Goal: Transaction & Acquisition: Obtain resource

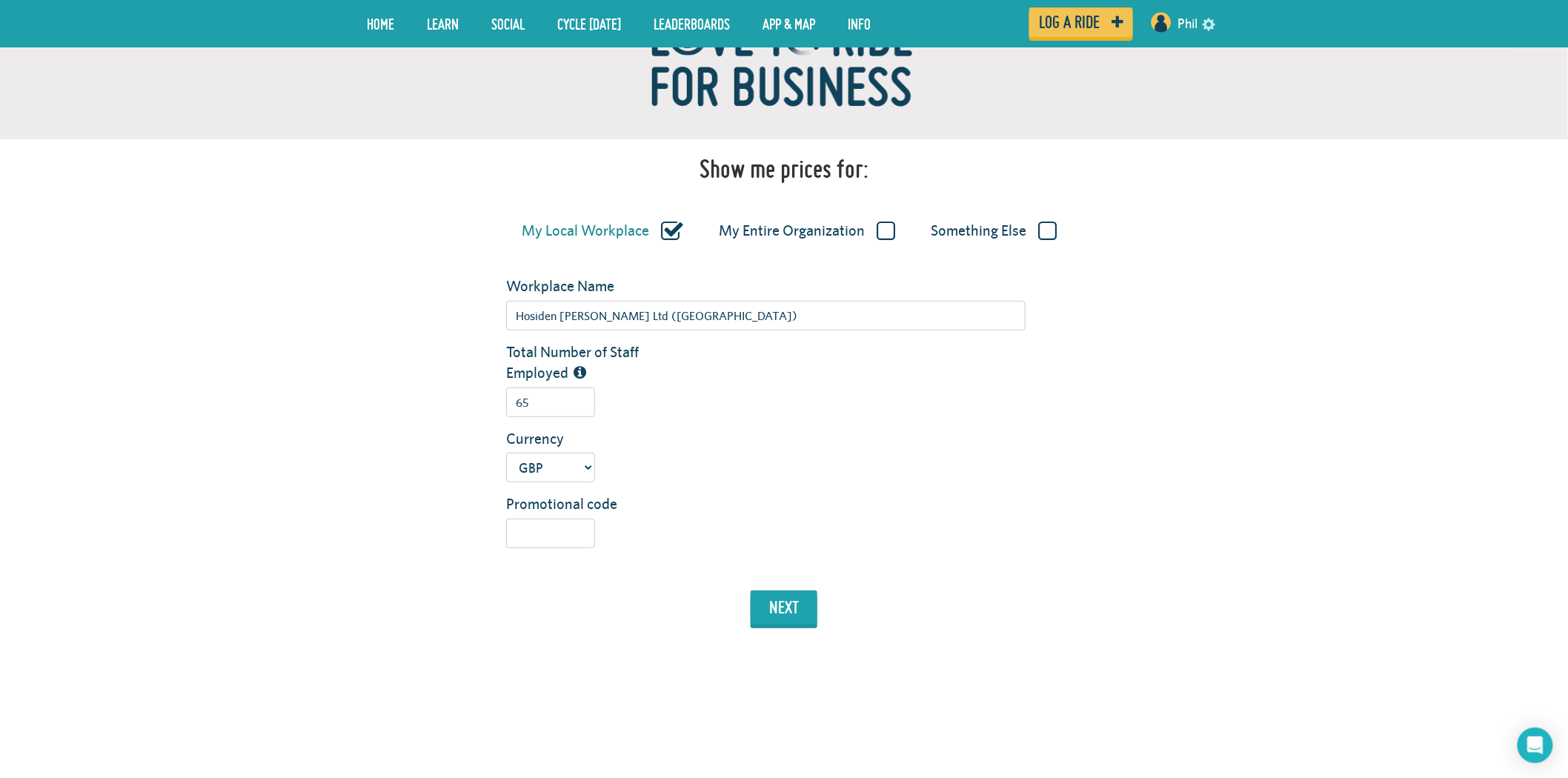
scroll to position [164, 0]
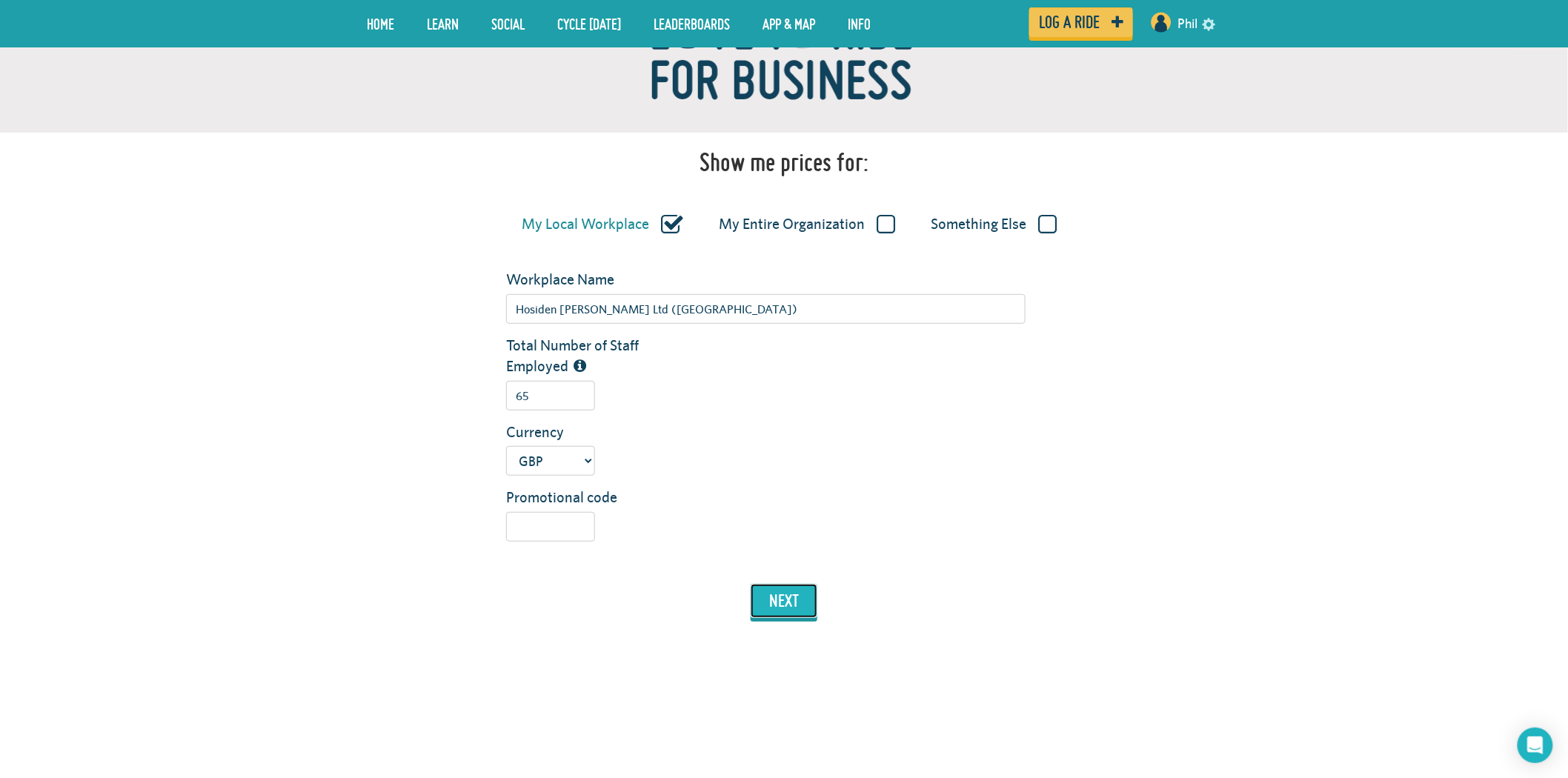
click at [802, 594] on button "next" at bounding box center [784, 600] width 67 height 34
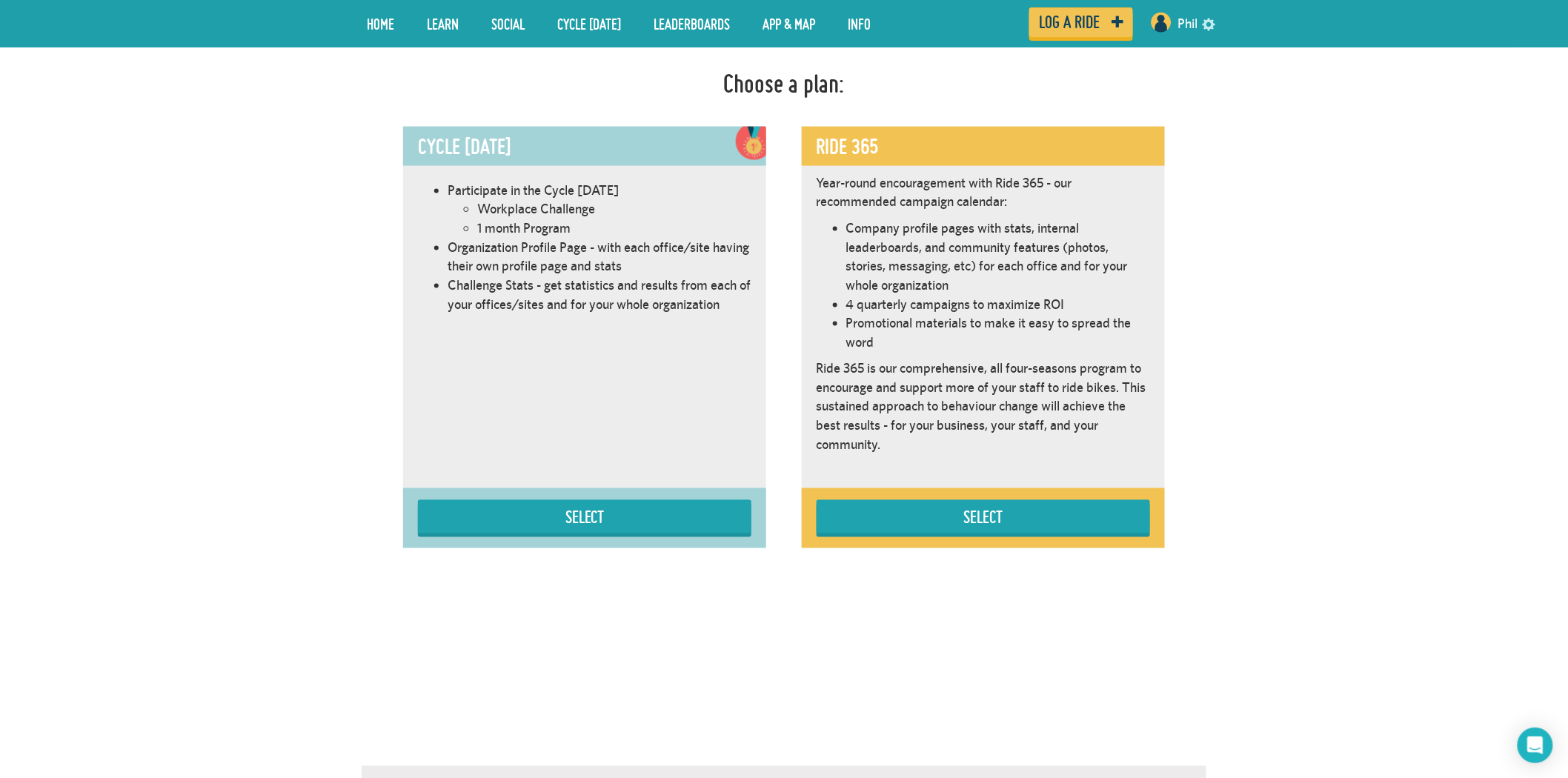
scroll to position [834, 0]
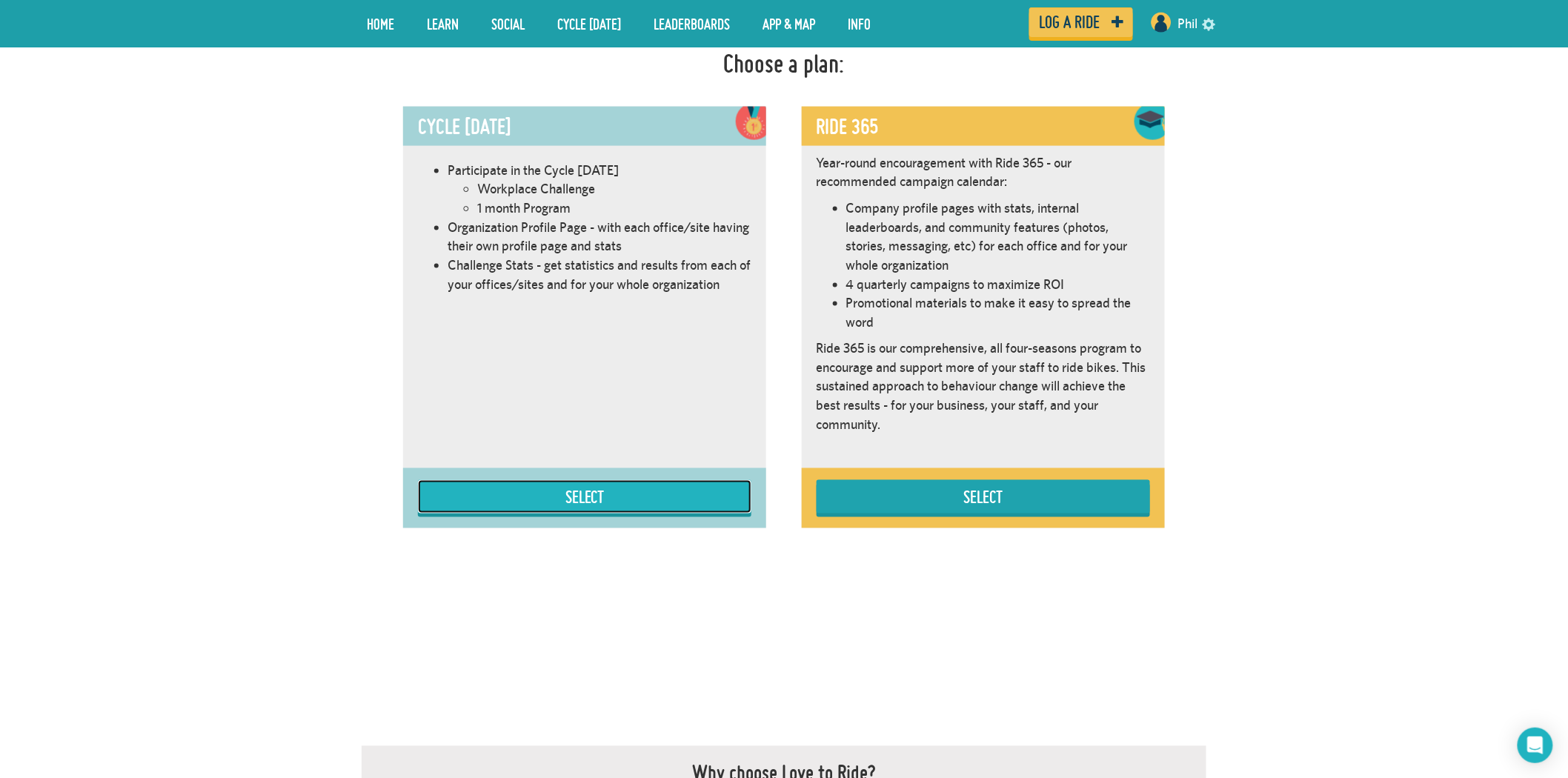
click at [616, 494] on button "Select" at bounding box center [584, 497] width 333 height 33
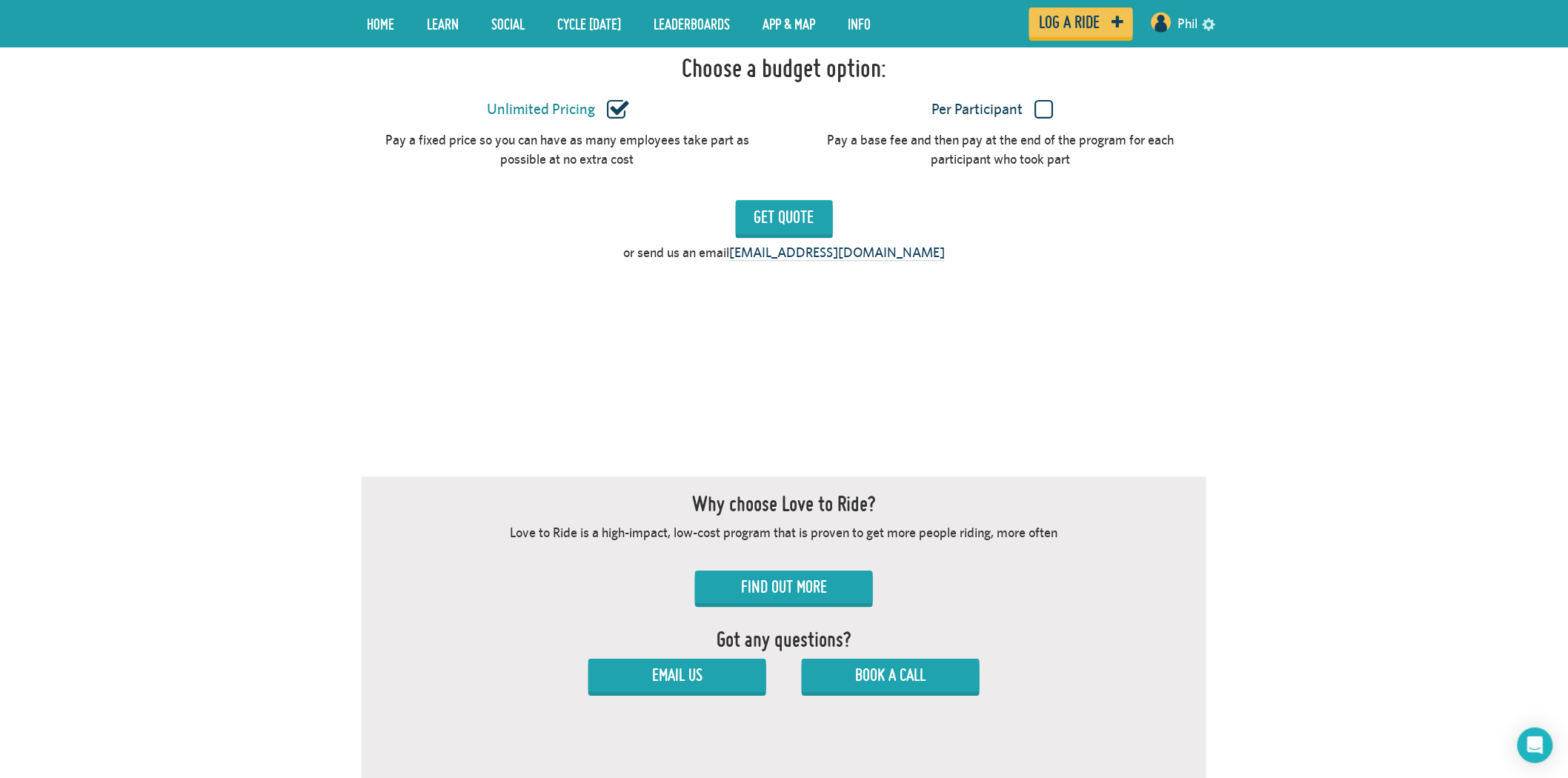
scroll to position [1417, 0]
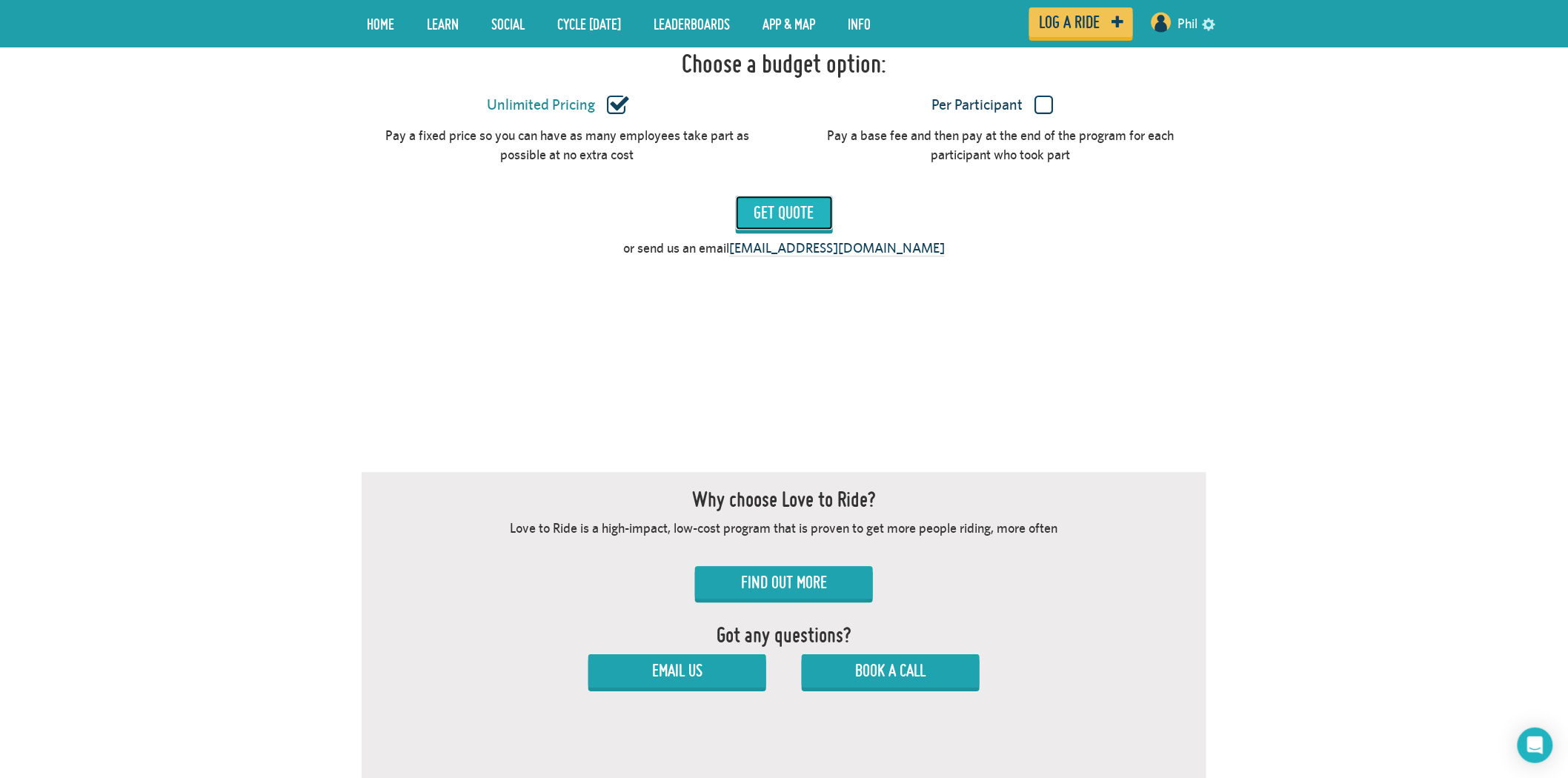
click at [812, 210] on input "Get Quote" at bounding box center [784, 212] width 97 height 34
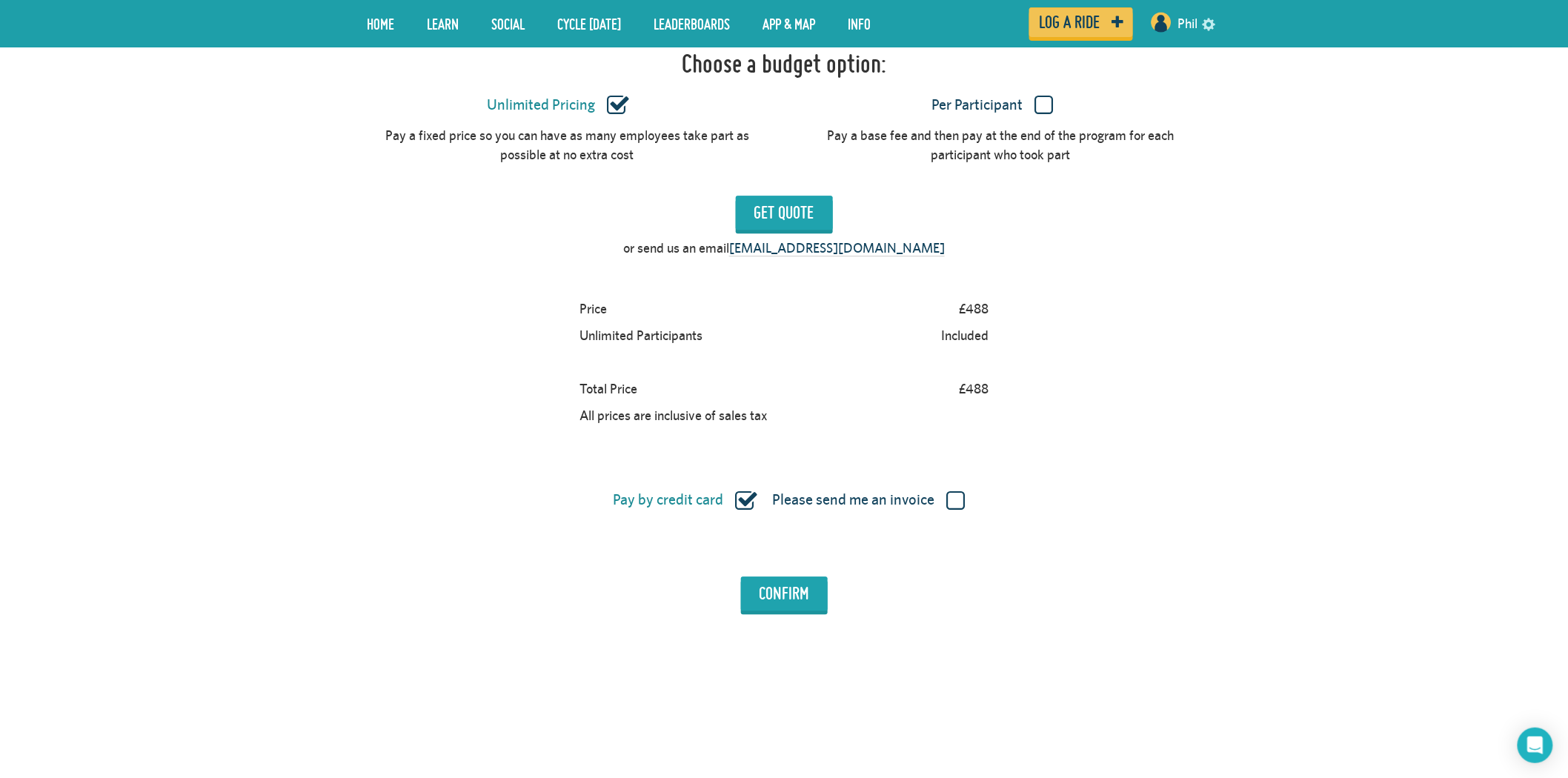
click at [1040, 105] on label "Per Participant" at bounding box center [993, 105] width 392 height 19
click at [0, 0] on input "Per Participant" at bounding box center [0, 0] width 0 height 0
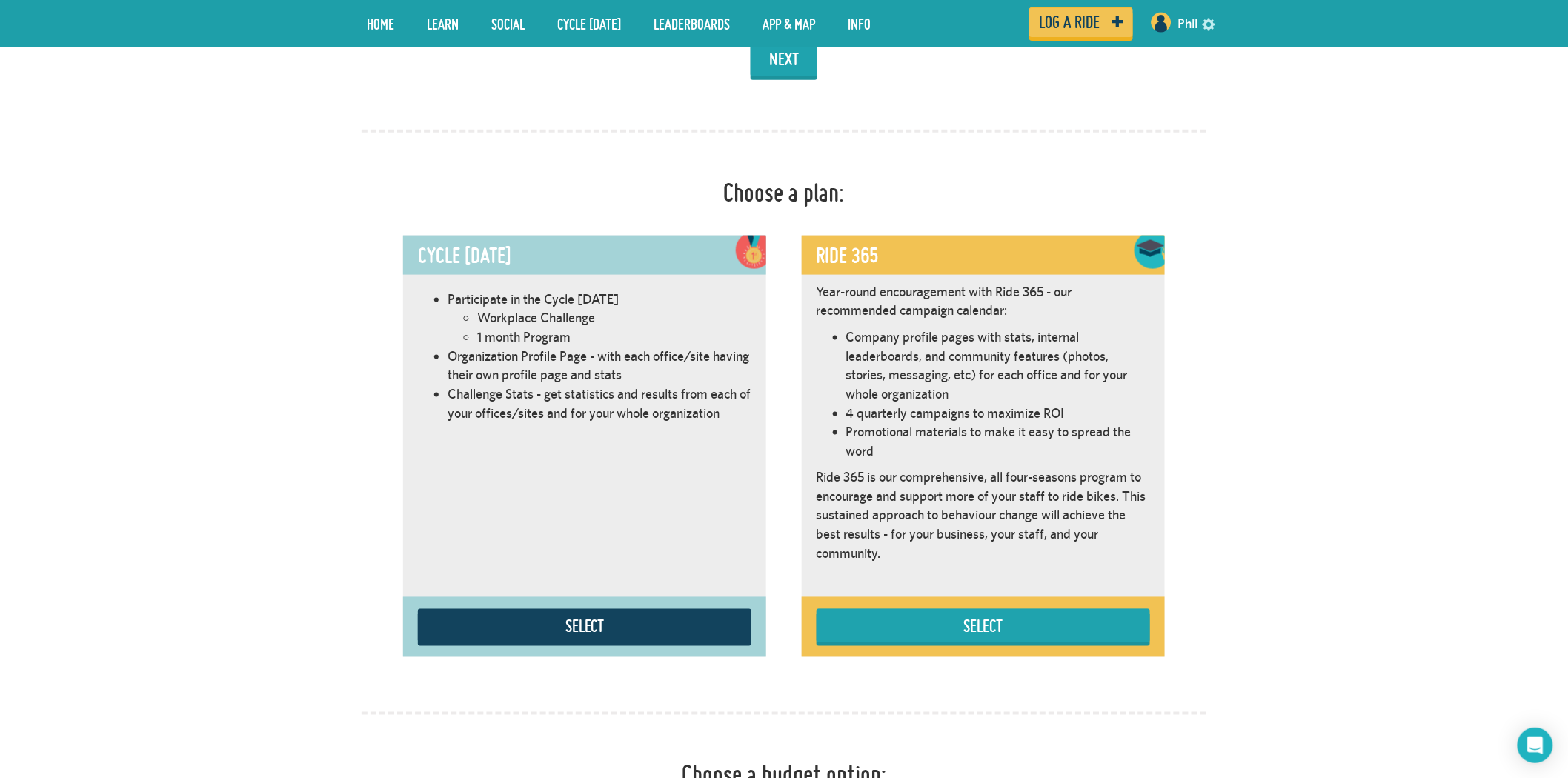
scroll to position [676, 0]
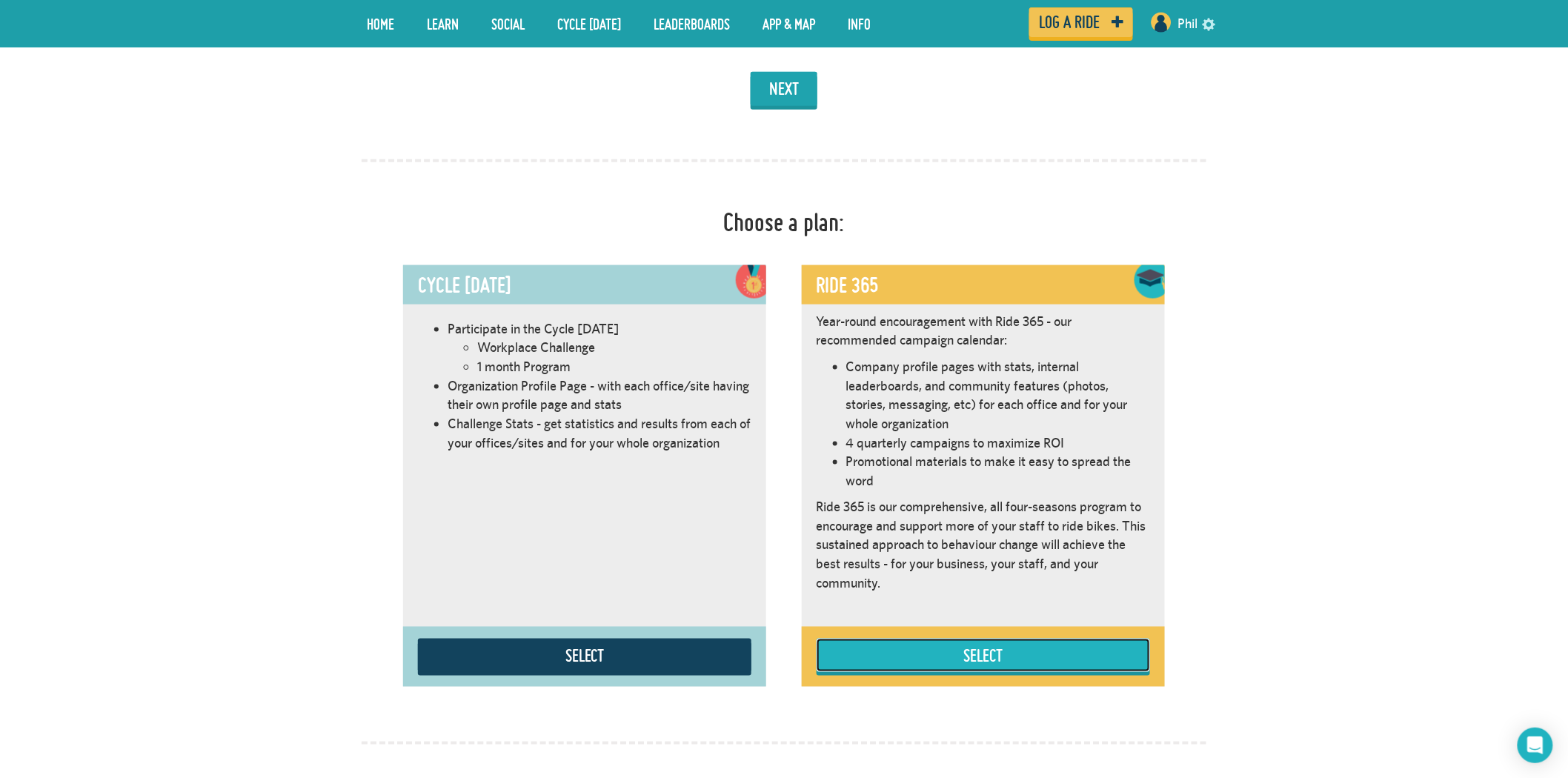
click at [973, 658] on button "Select" at bounding box center [982, 655] width 333 height 33
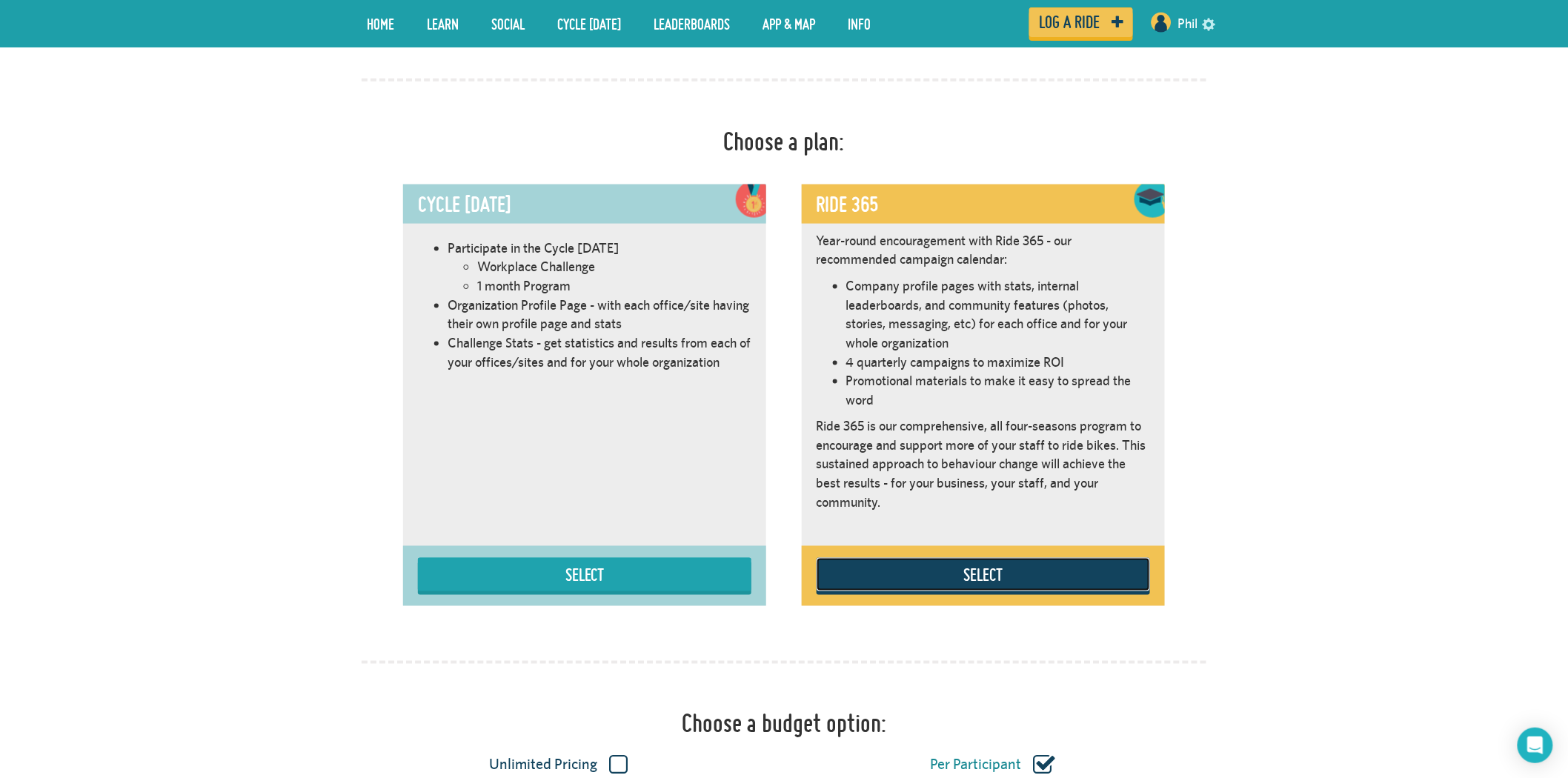
scroll to position [759, 0]
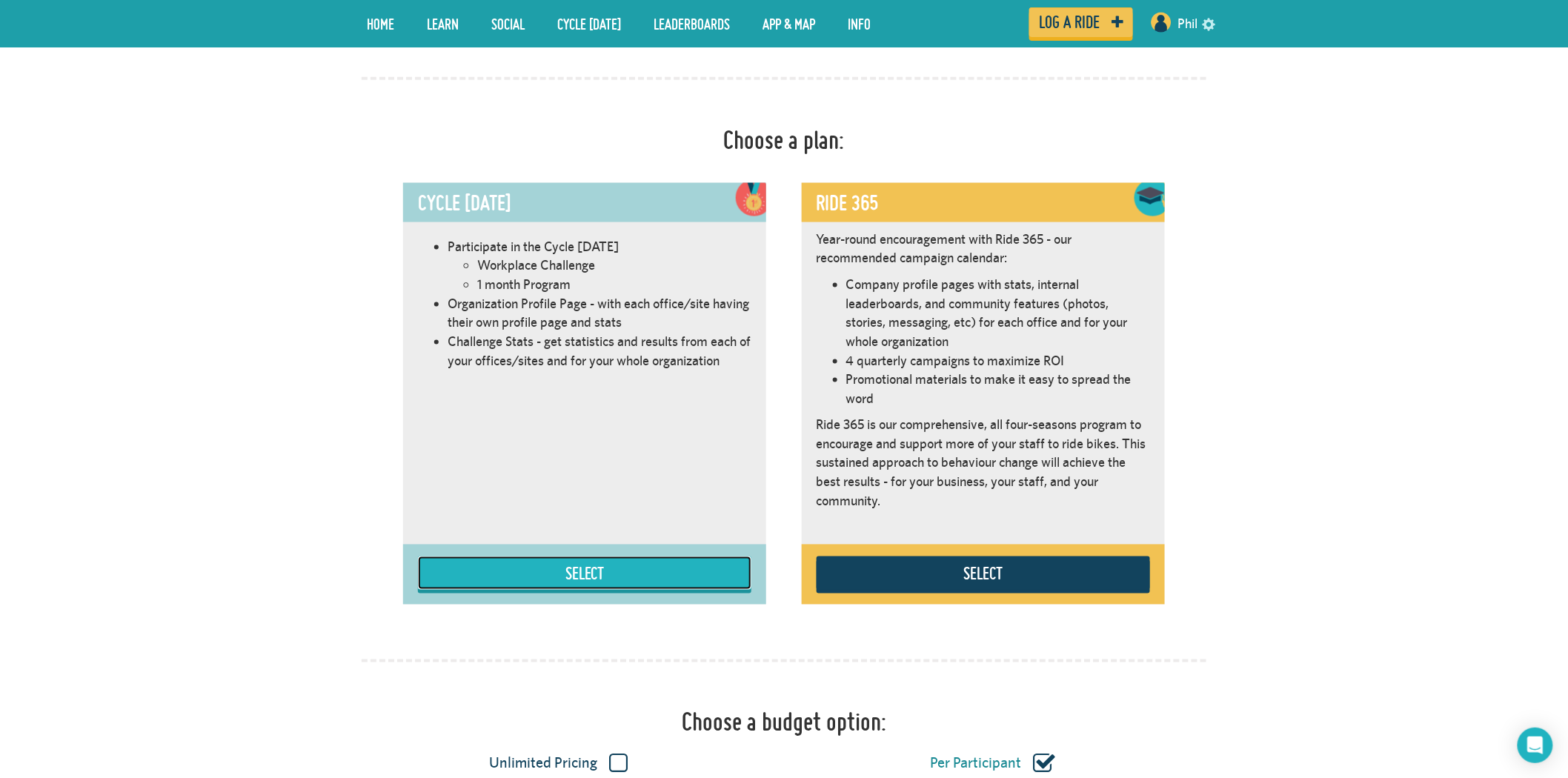
click at [596, 571] on button "Select" at bounding box center [584, 573] width 333 height 33
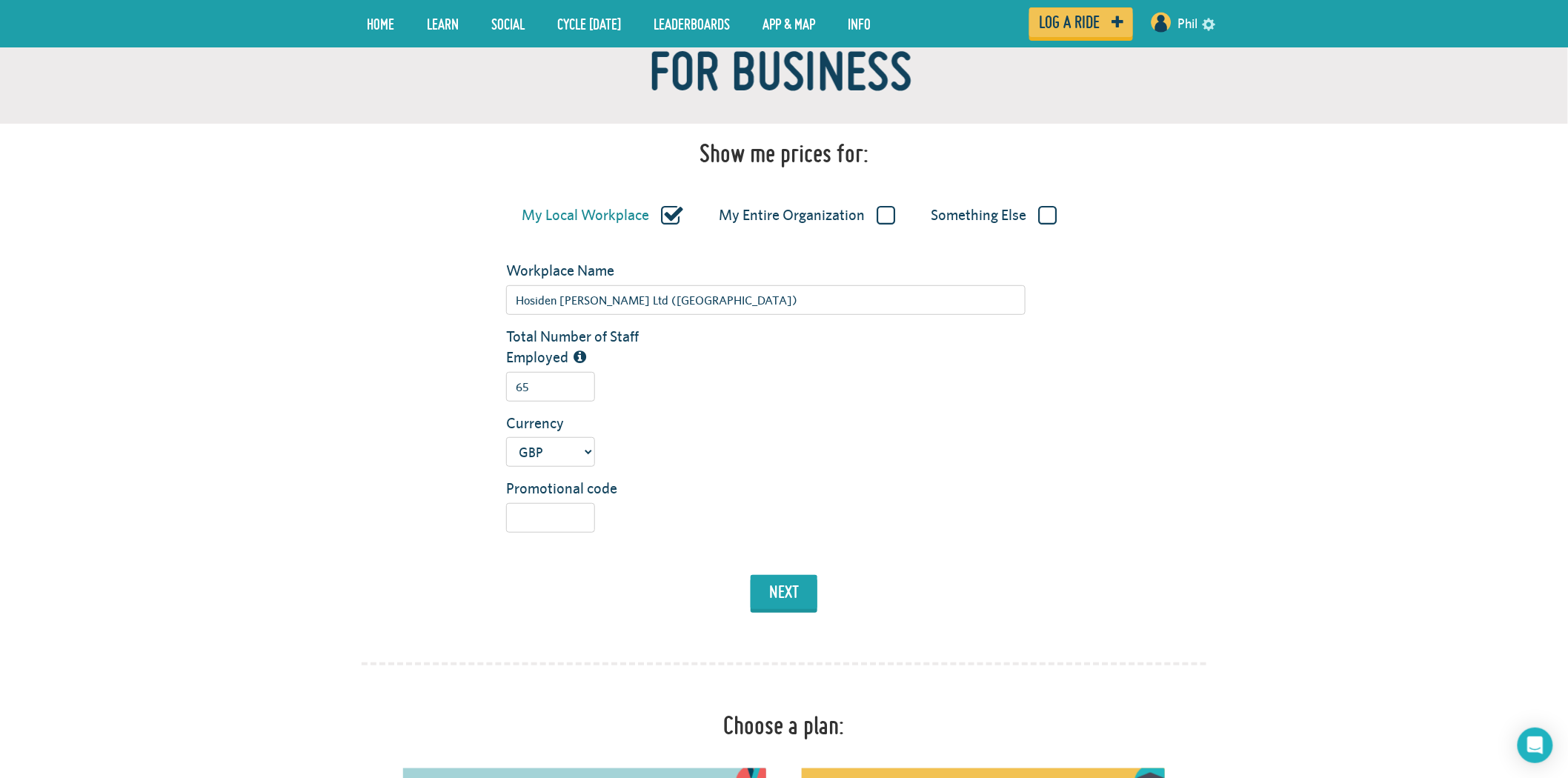
scroll to position [18, 0]
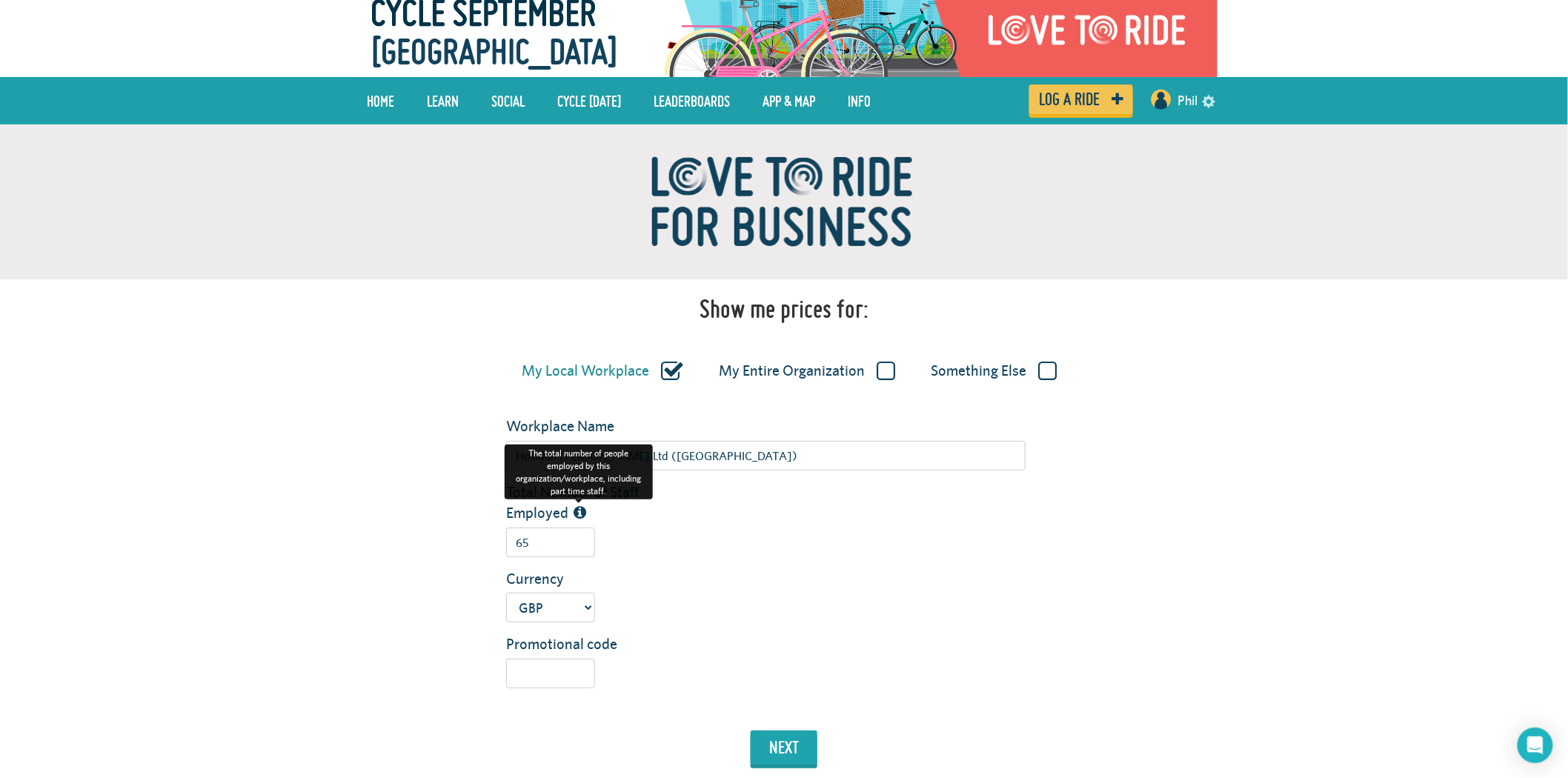
click at [578, 509] on icon at bounding box center [580, 513] width 12 height 15
click at [578, 527] on input "65" at bounding box center [550, 542] width 89 height 30
click at [1047, 375] on label "Something Else" at bounding box center [993, 371] width 126 height 19
click at [0, 0] on input "Something Else" at bounding box center [0, 0] width 0 height 0
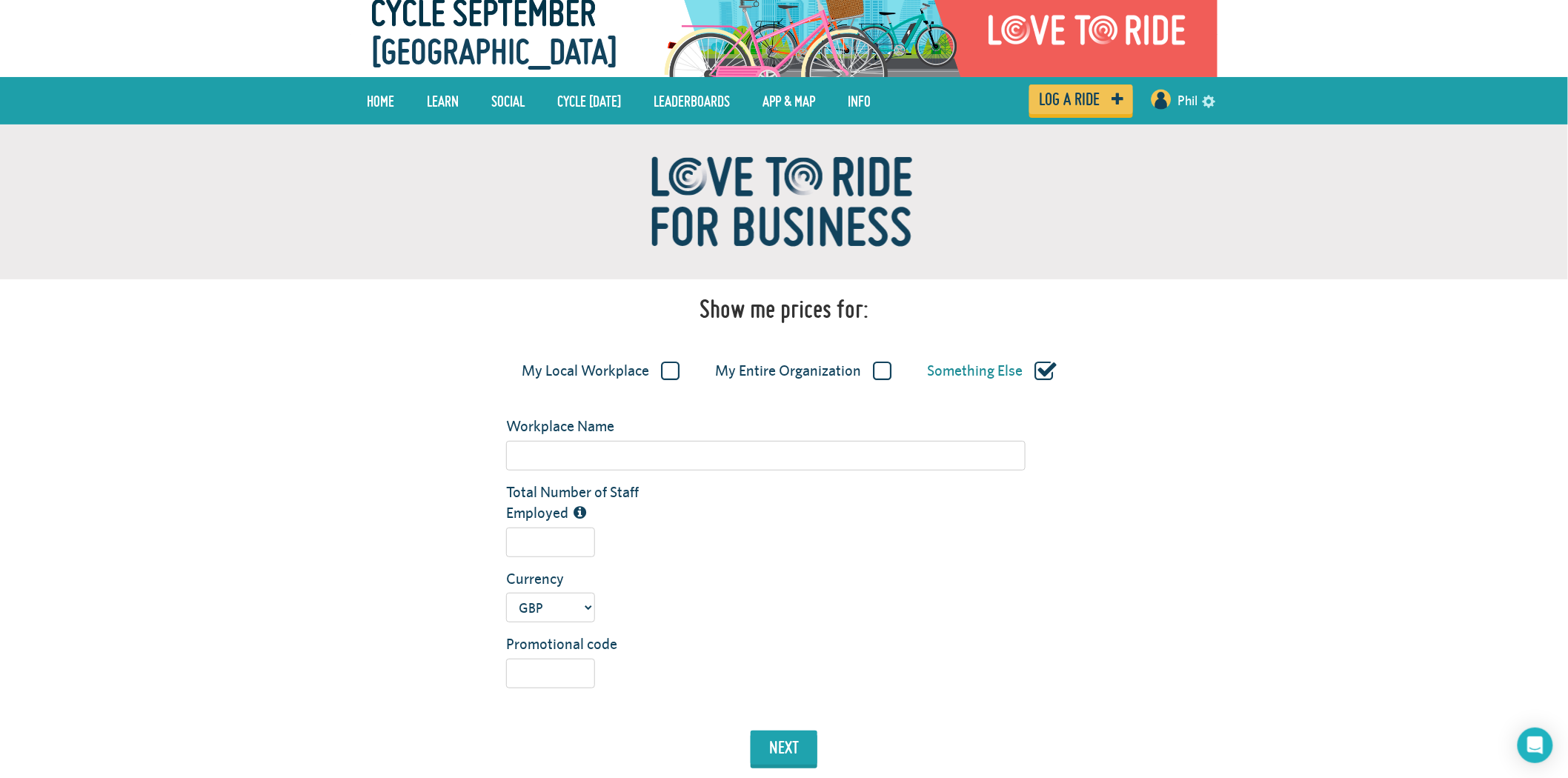
click at [661, 372] on label "My Local Workplace" at bounding box center [600, 371] width 157 height 19
click at [0, 0] on input "My Local Workplace" at bounding box center [0, 0] width 0 height 0
type input "Hosiden [PERSON_NAME] Ltd ([GEOGRAPHIC_DATA])"
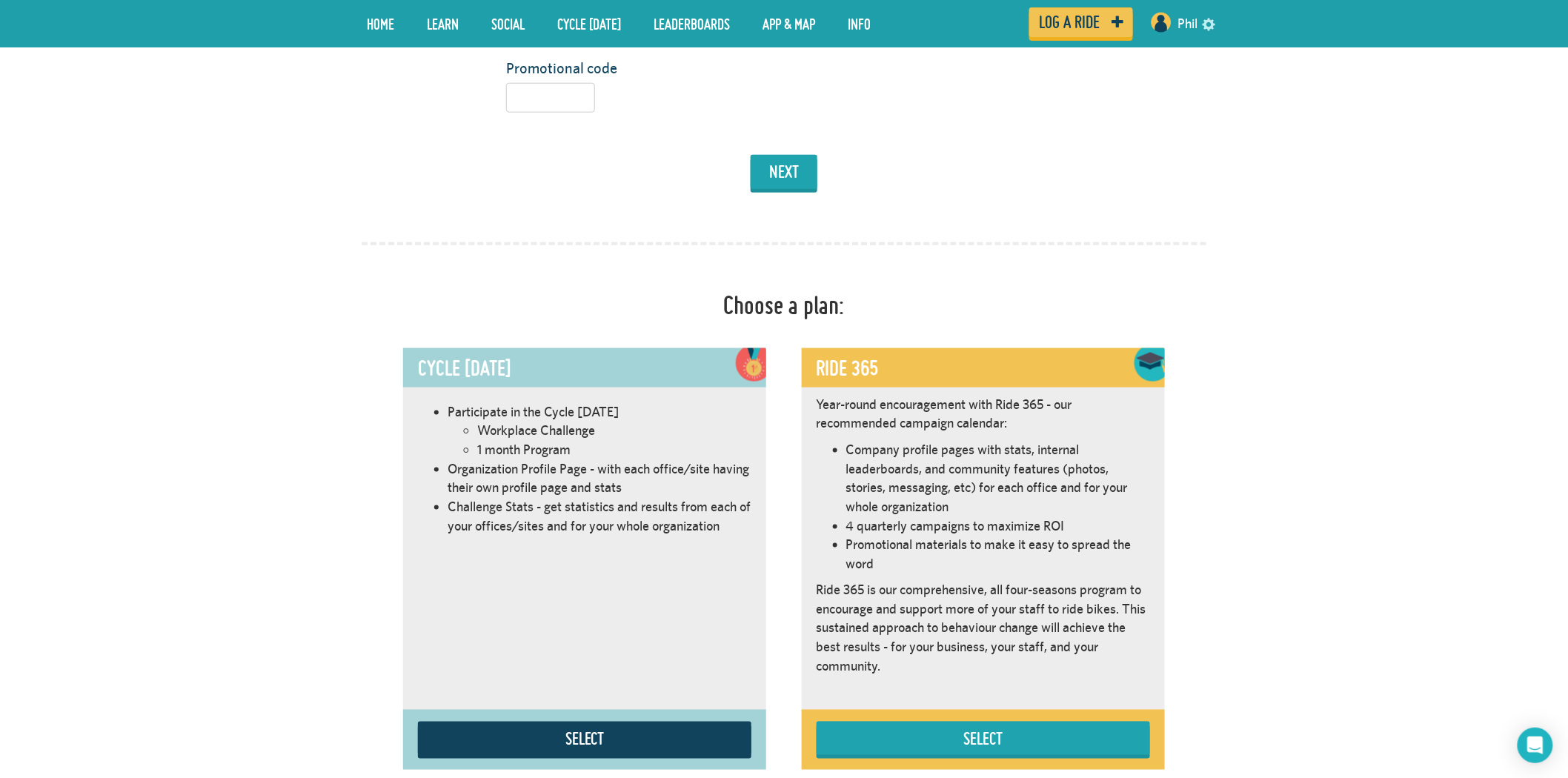
scroll to position [594, 0]
click at [863, 301] on div "Choose a plan:" at bounding box center [784, 301] width 867 height 52
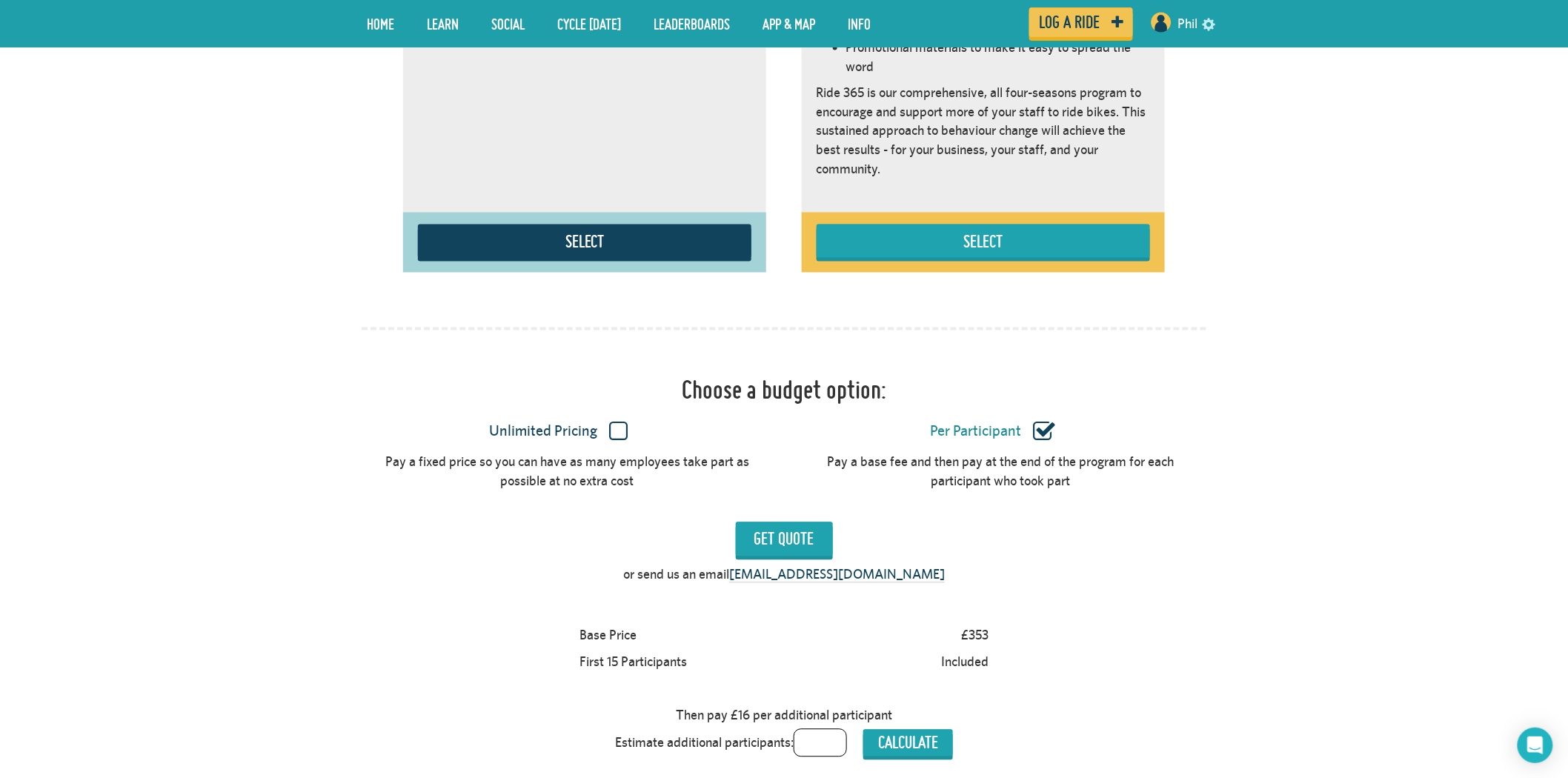
scroll to position [1087, 0]
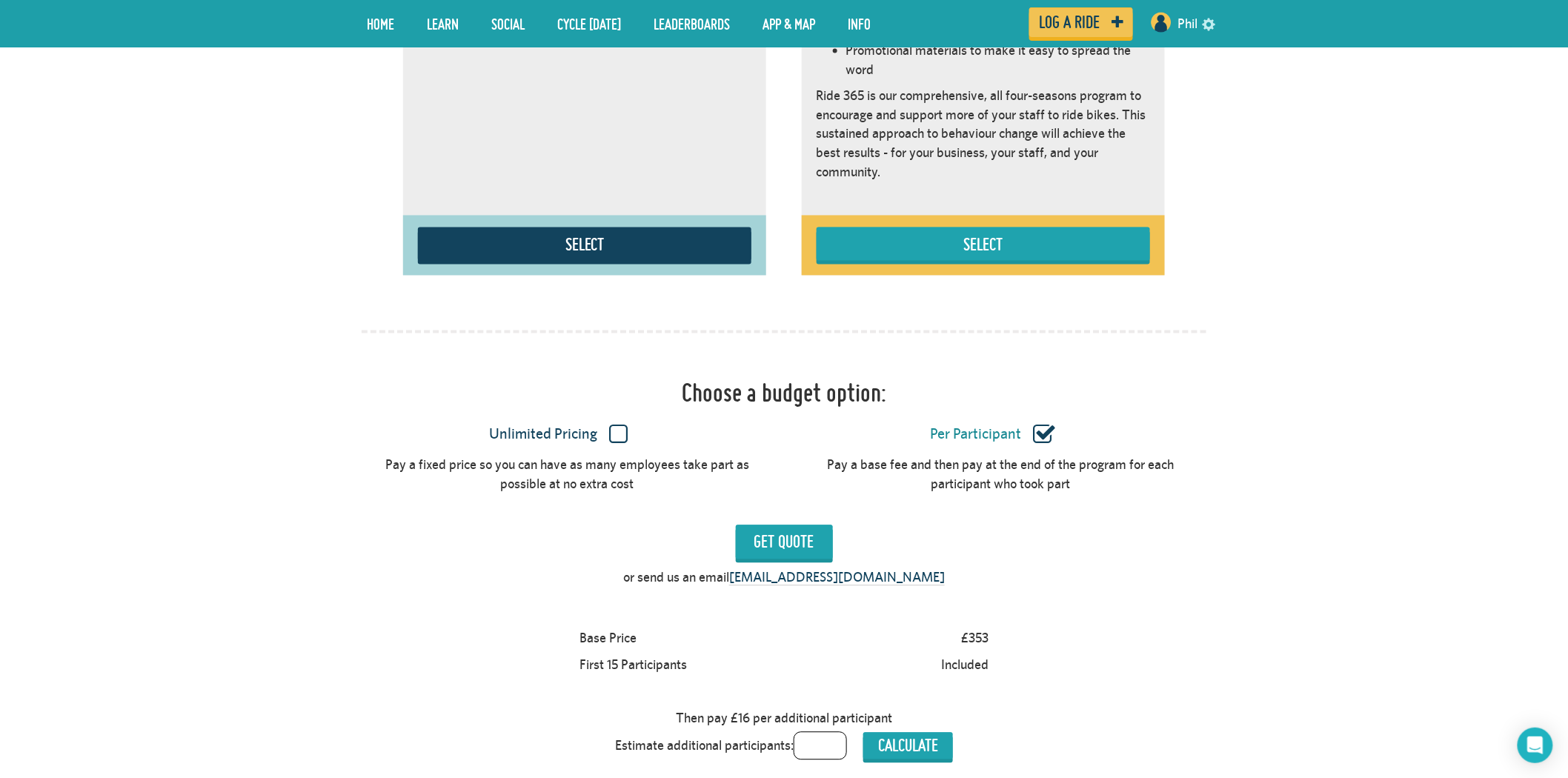
click at [621, 441] on label "Unlimited Pricing" at bounding box center [558, 435] width 392 height 19
click at [0, 0] on input "Unlimited Pricing" at bounding box center [0, 0] width 0 height 0
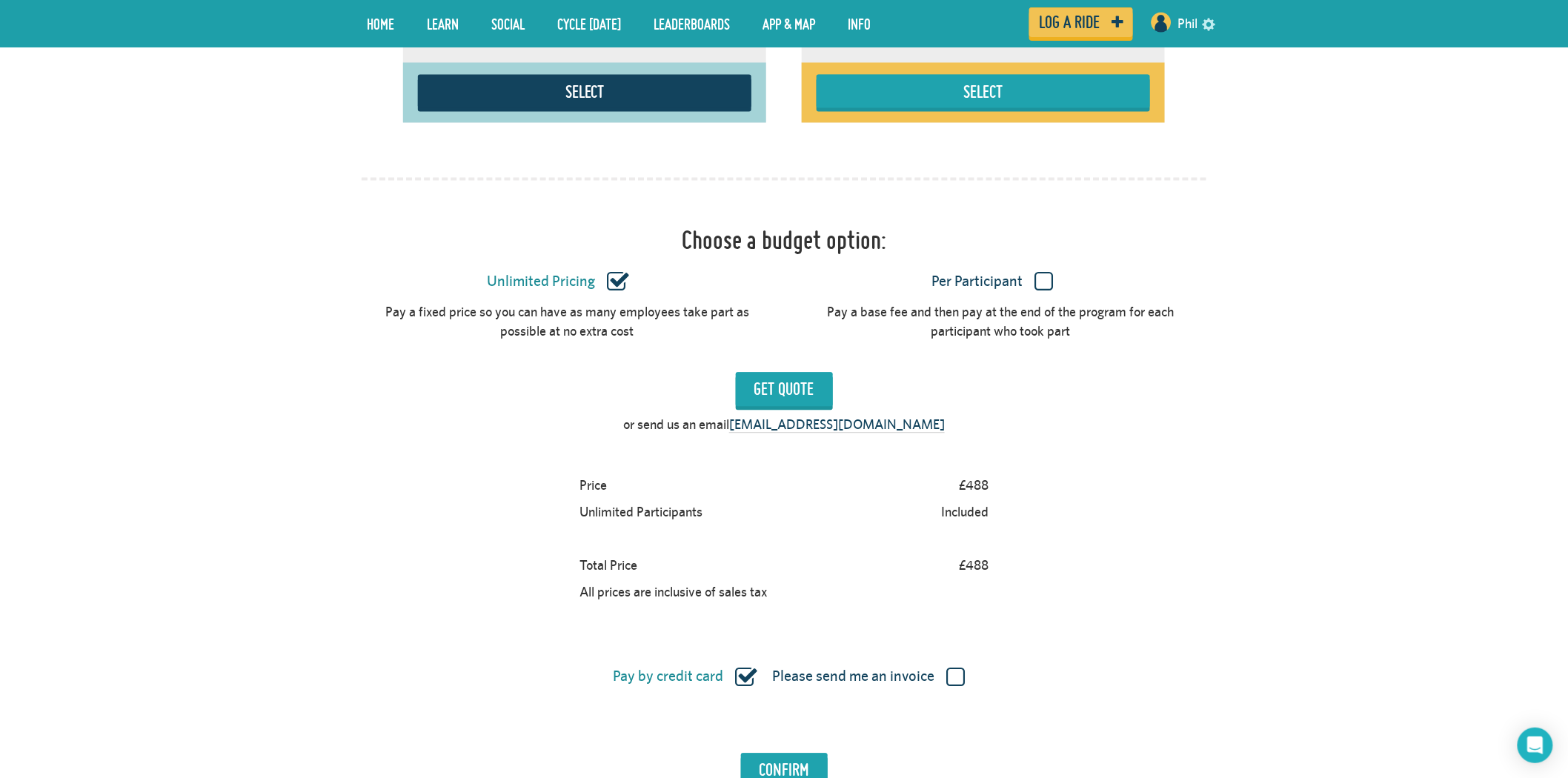
scroll to position [1253, 0]
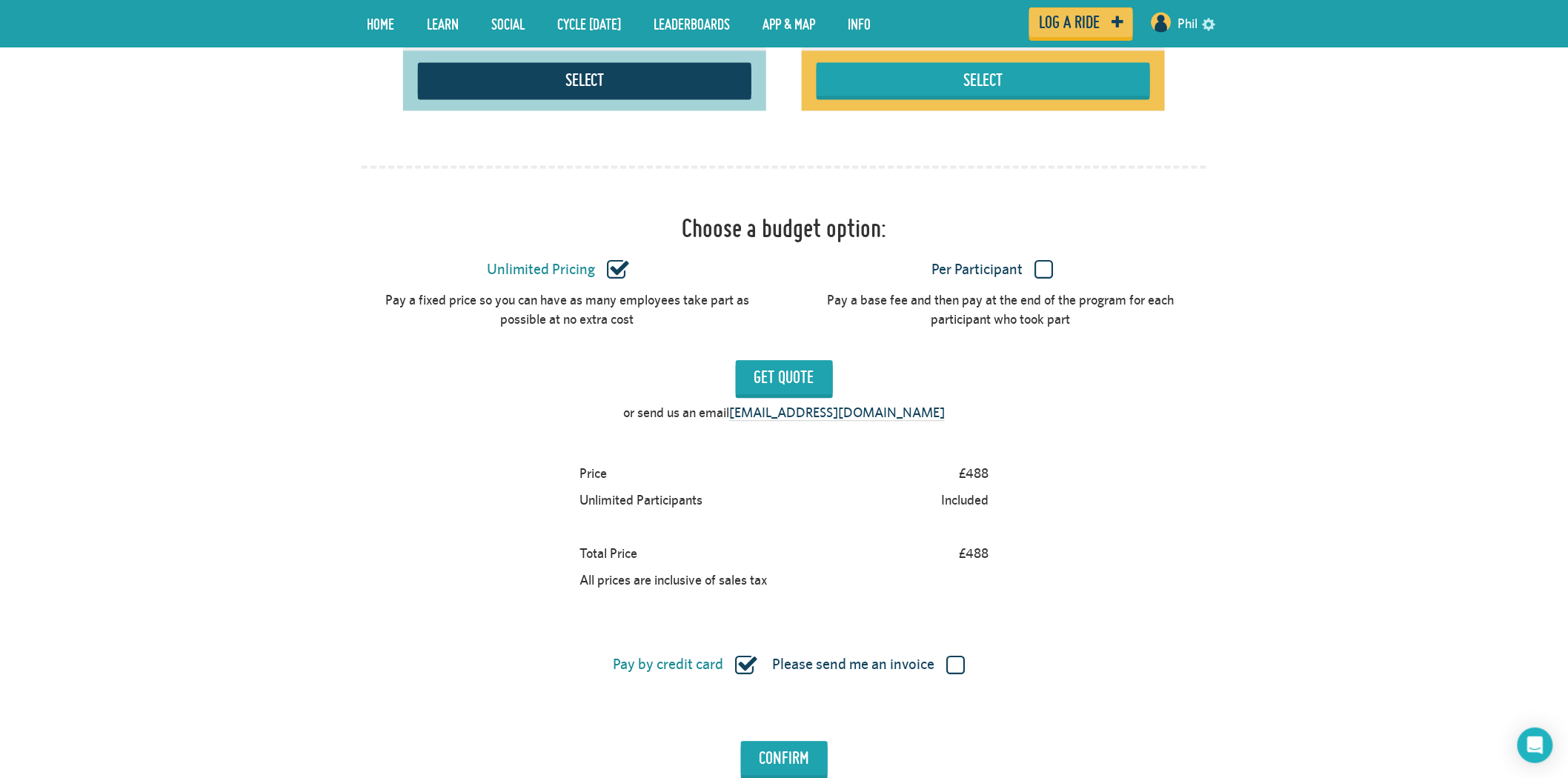
click at [1048, 275] on label "Per Participant" at bounding box center [993, 270] width 392 height 19
click at [0, 0] on input "Per Participant" at bounding box center [0, 0] width 0 height 0
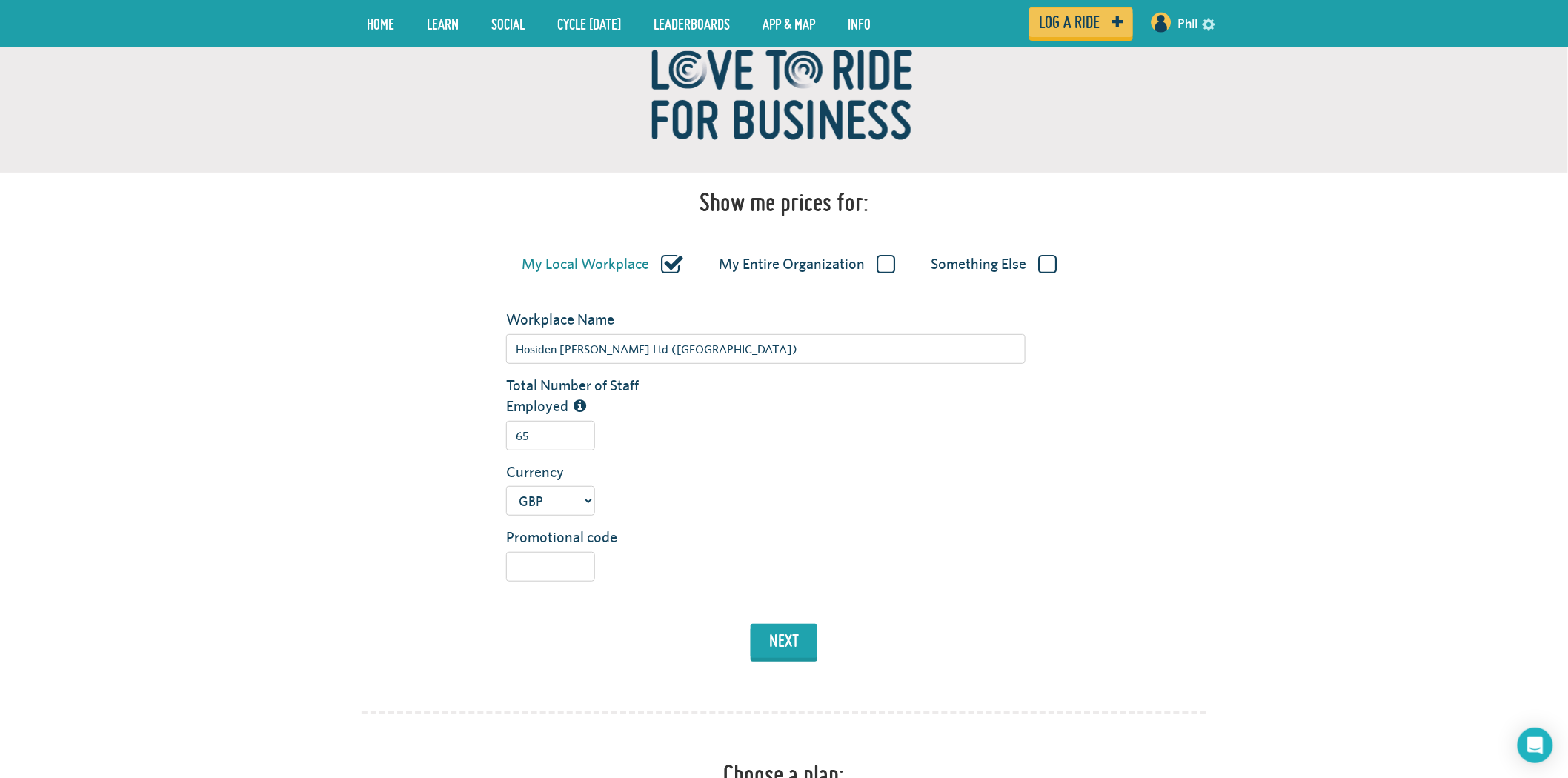
scroll to position [100, 0]
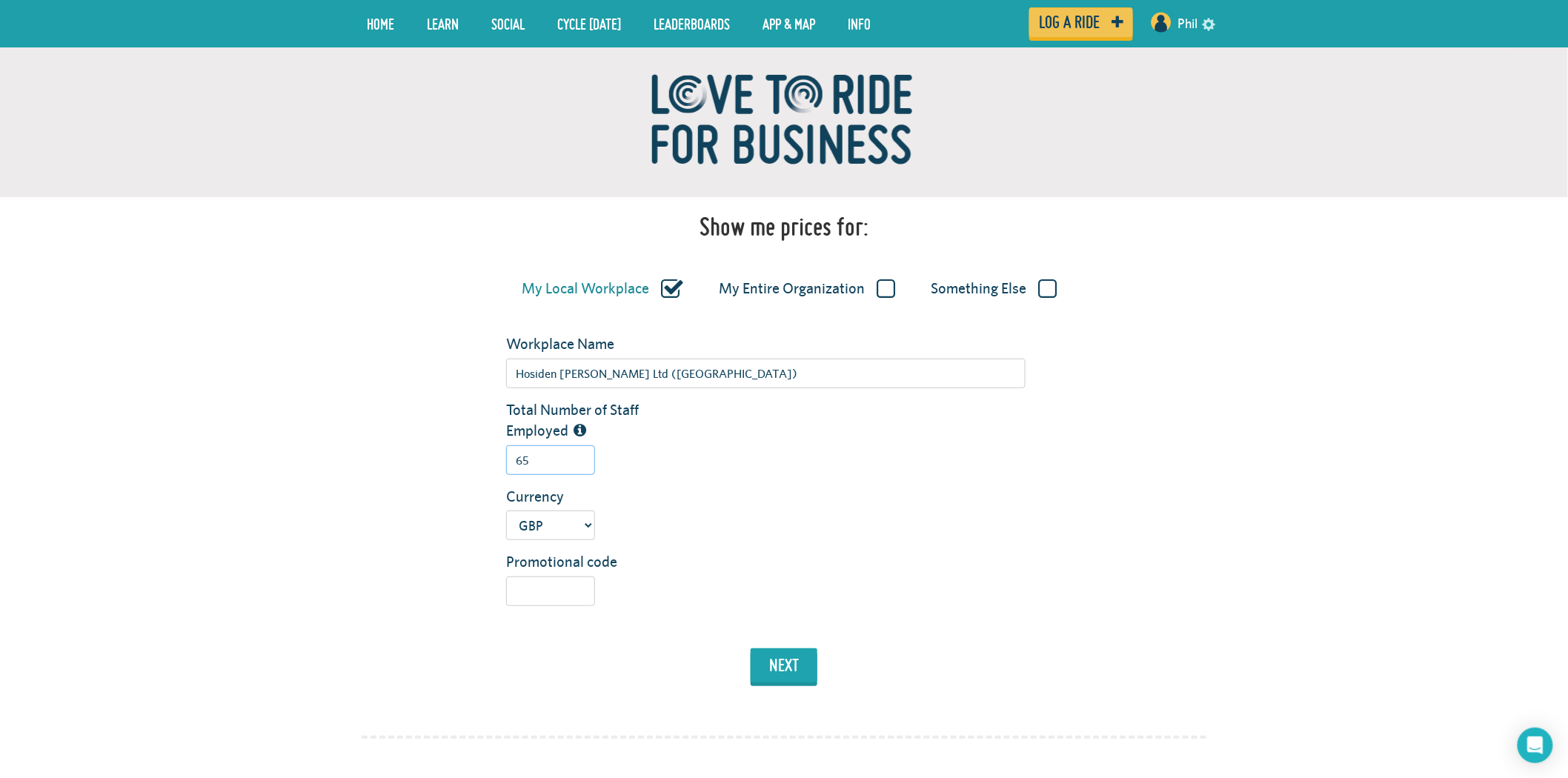
click at [559, 456] on input "65" at bounding box center [550, 460] width 89 height 30
type input "6"
click at [796, 666] on button "next" at bounding box center [784, 665] width 67 height 34
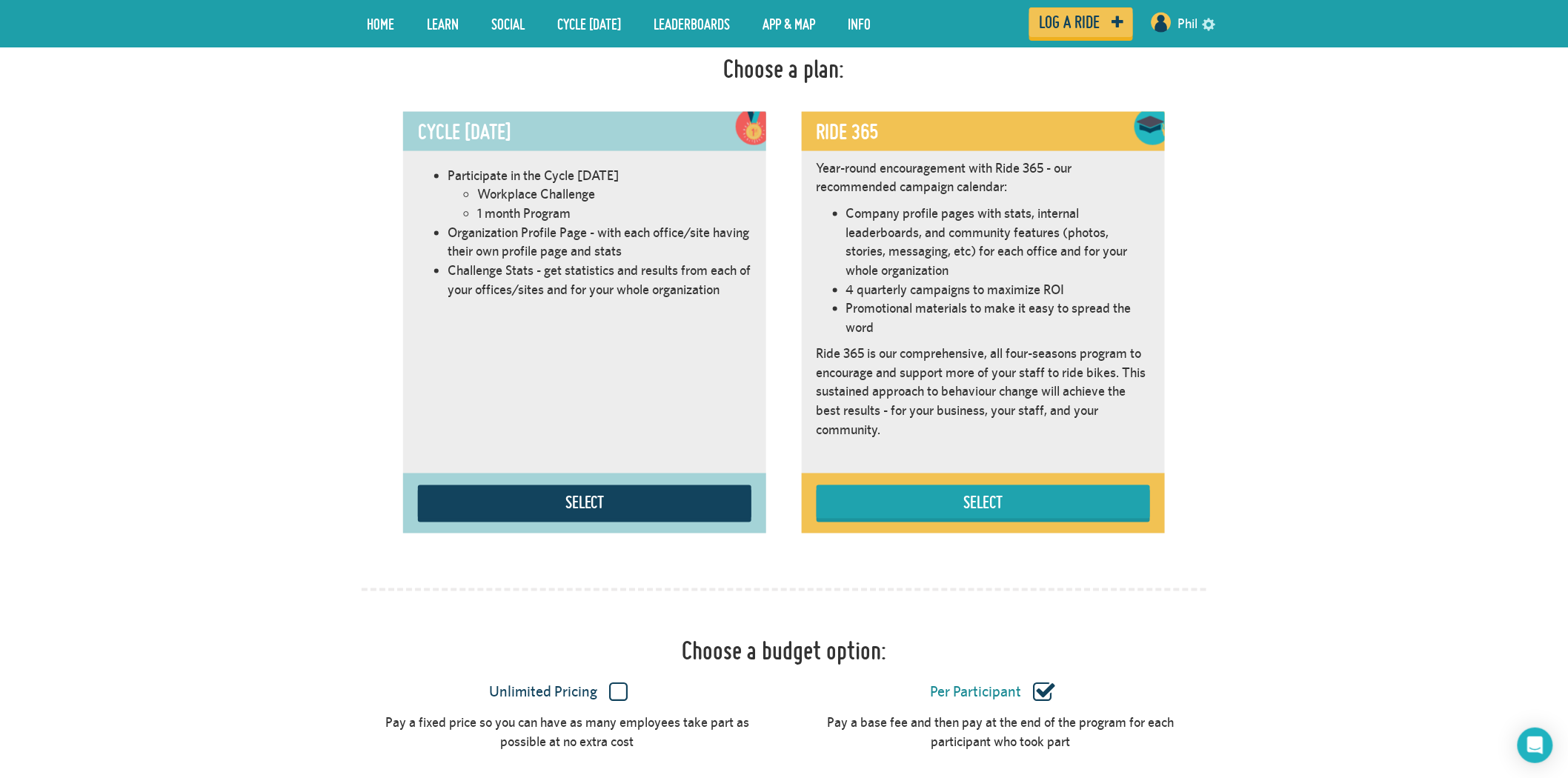
scroll to position [834, 0]
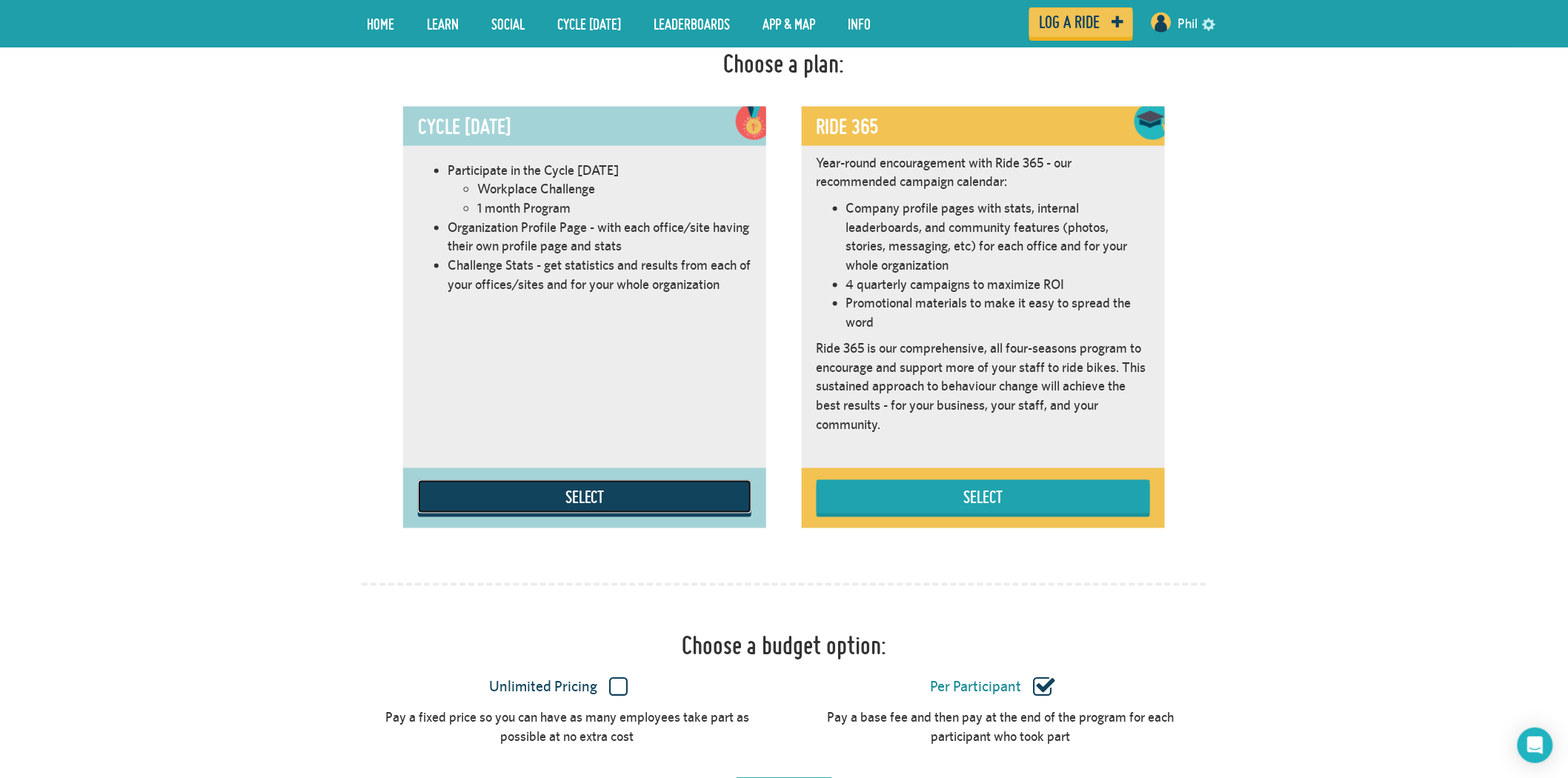
click at [626, 497] on button "Select" at bounding box center [584, 497] width 333 height 33
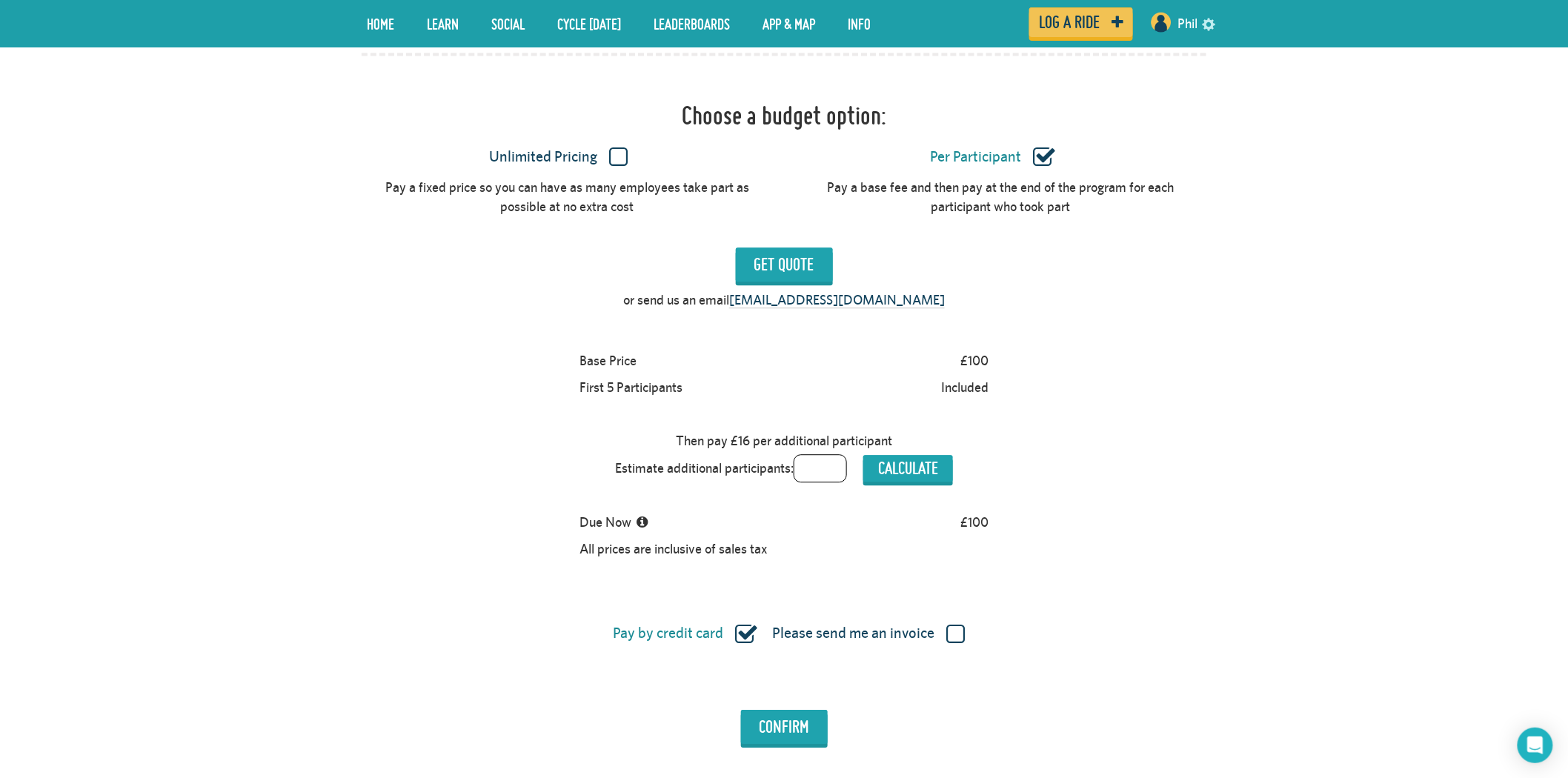
scroll to position [1417, 0]
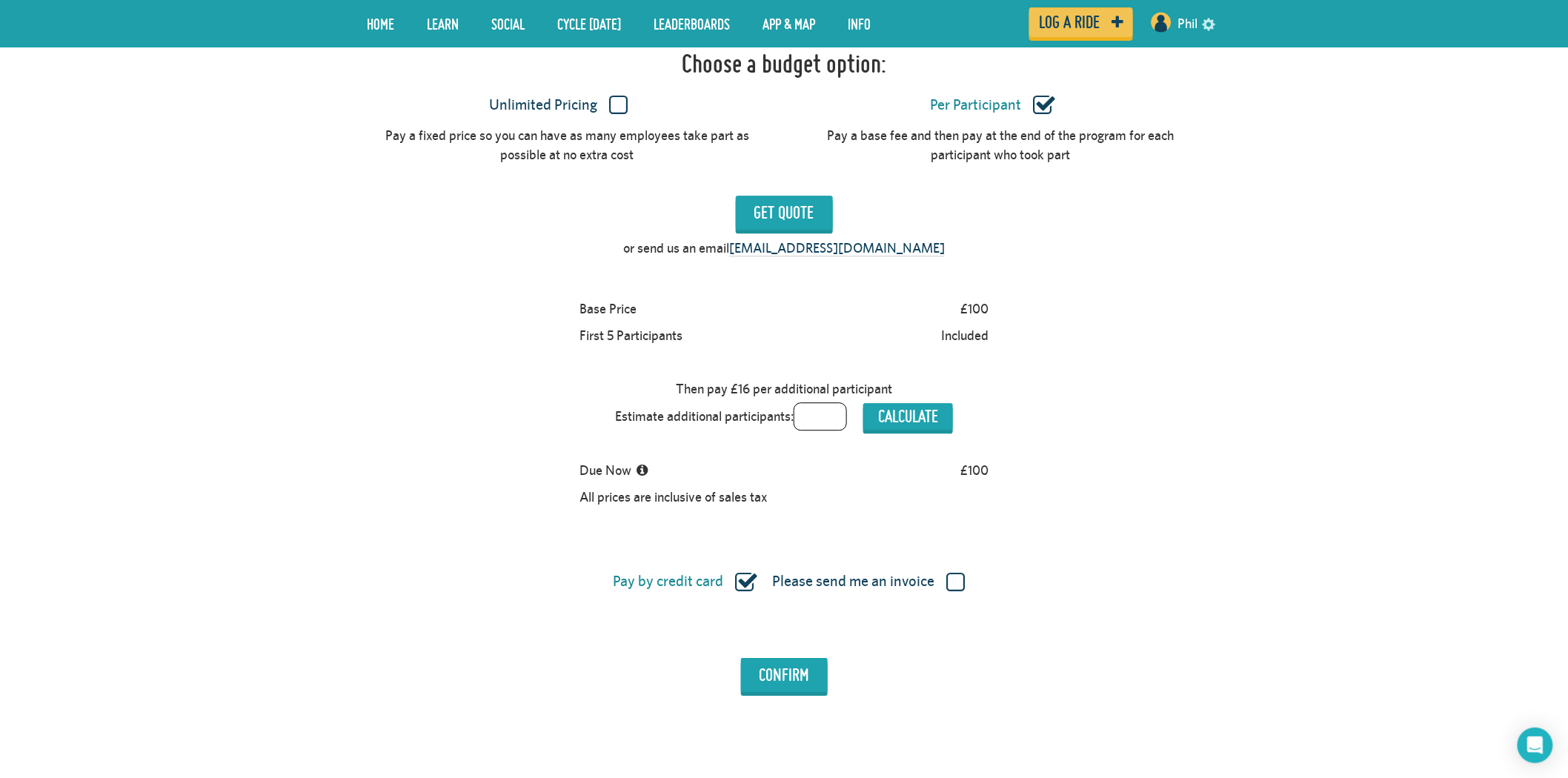
click at [616, 111] on label "Unlimited Pricing" at bounding box center [558, 105] width 392 height 19
click at [0, 0] on input "Unlimited Pricing" at bounding box center [0, 0] width 0 height 0
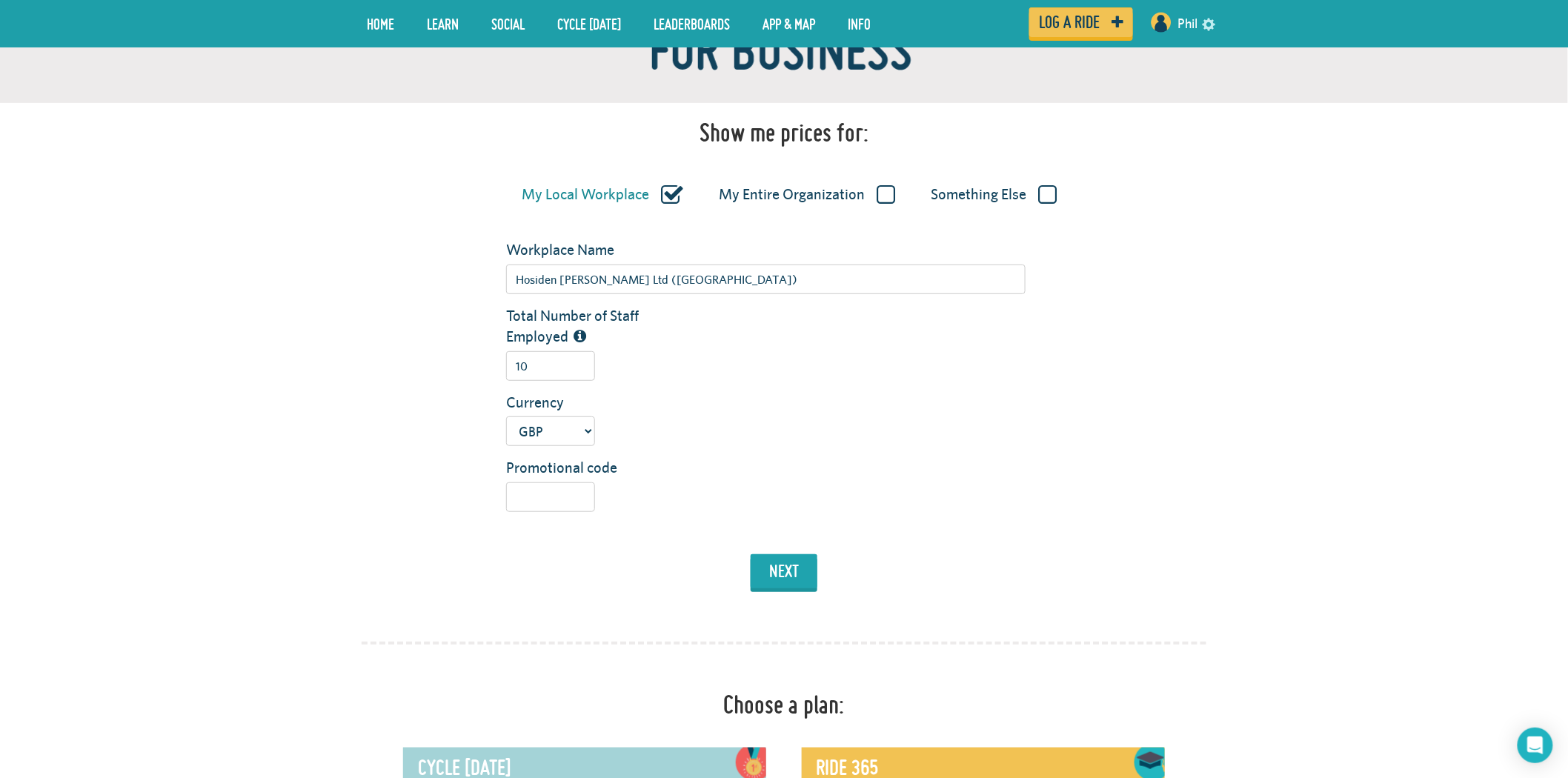
scroll to position [182, 0]
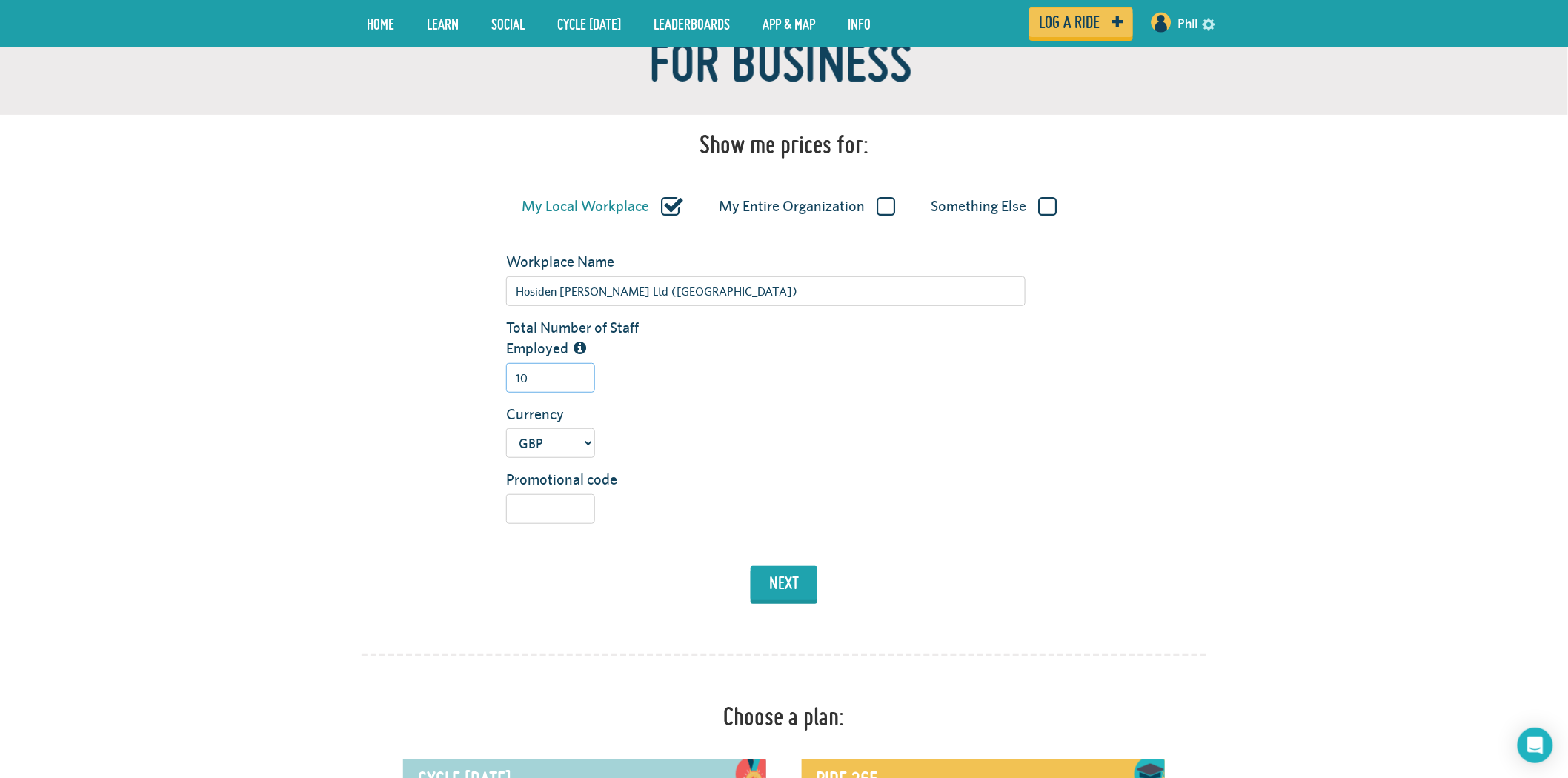
click at [547, 380] on input "10" at bounding box center [550, 378] width 89 height 30
drag, startPoint x: 531, startPoint y: 378, endPoint x: 505, endPoint y: 371, distance: 26.9
click at [505, 371] on div "10" at bounding box center [766, 378] width 542 height 30
type input "30"
click at [791, 579] on button "next" at bounding box center [784, 583] width 67 height 34
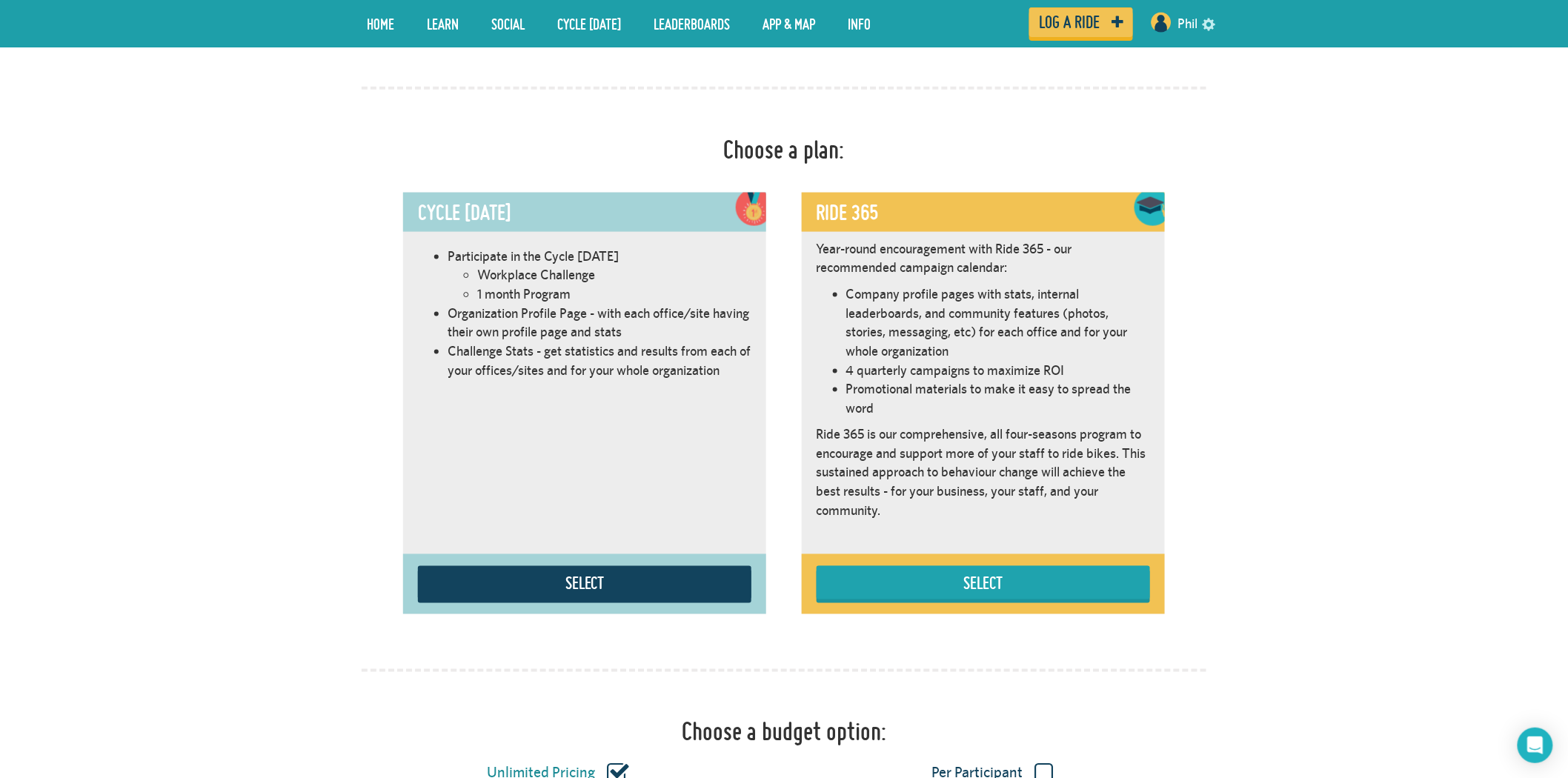
scroll to position [834, 0]
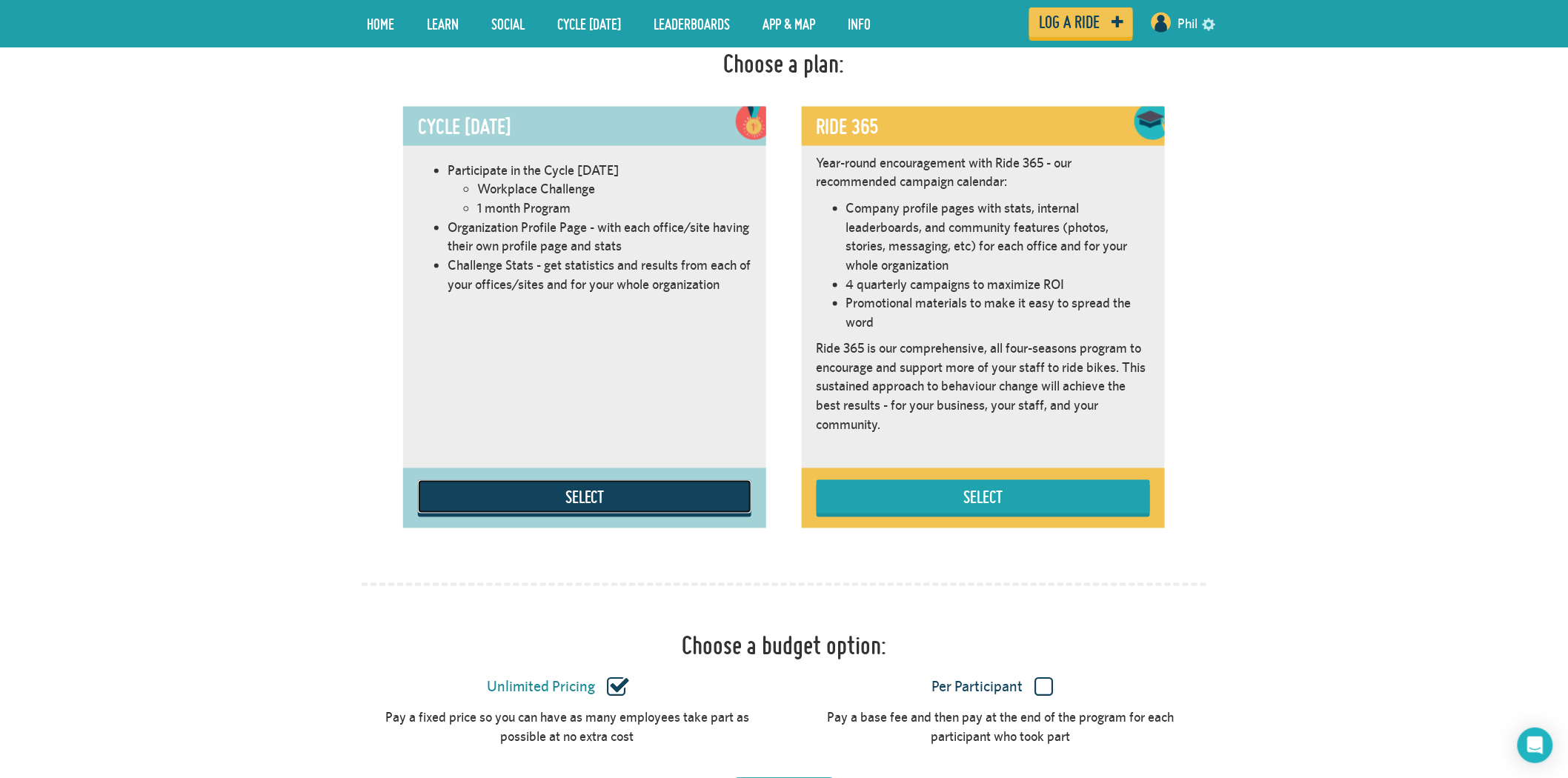
click at [652, 505] on button "Select" at bounding box center [584, 497] width 333 height 33
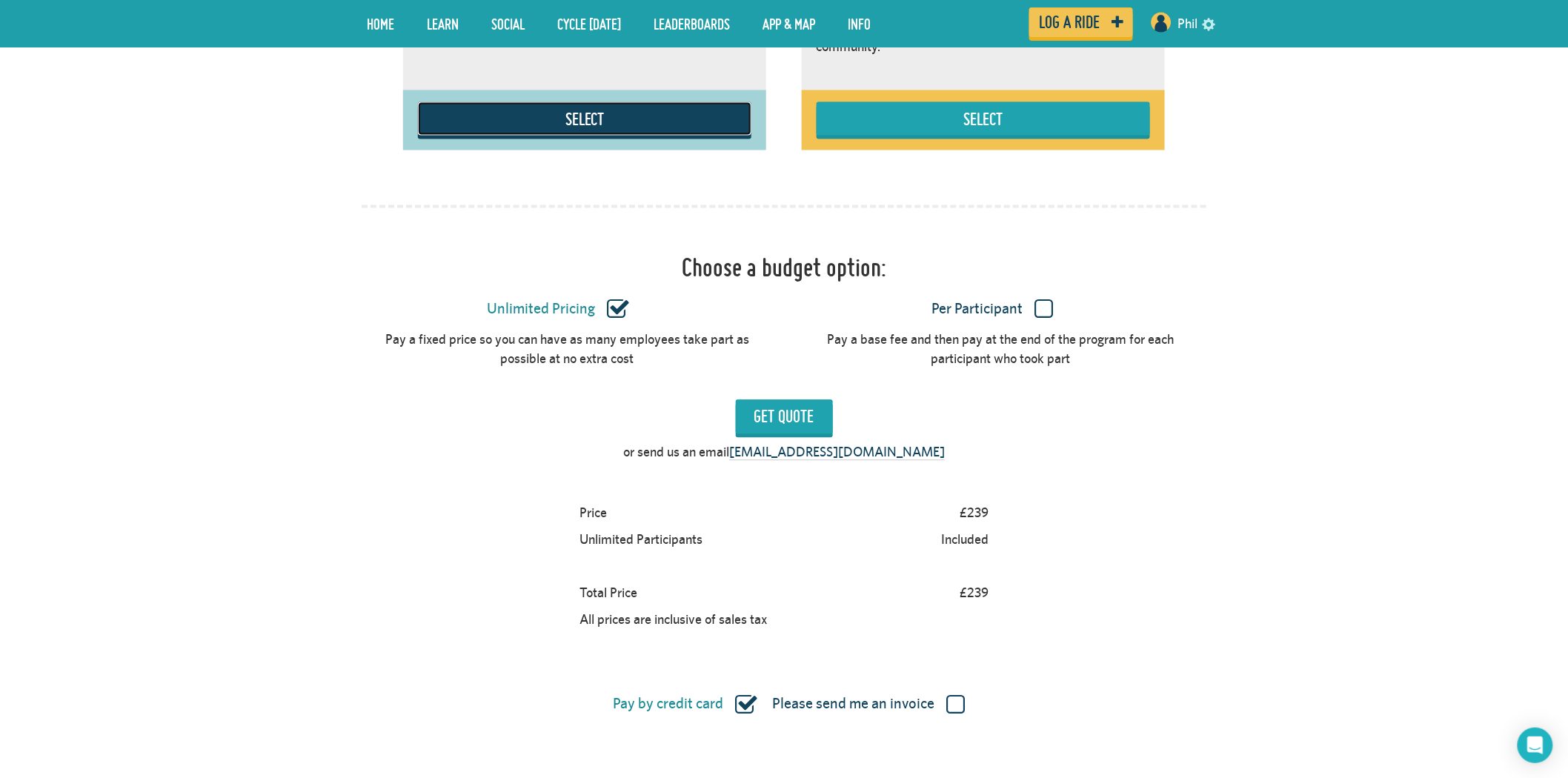
scroll to position [1087, 0]
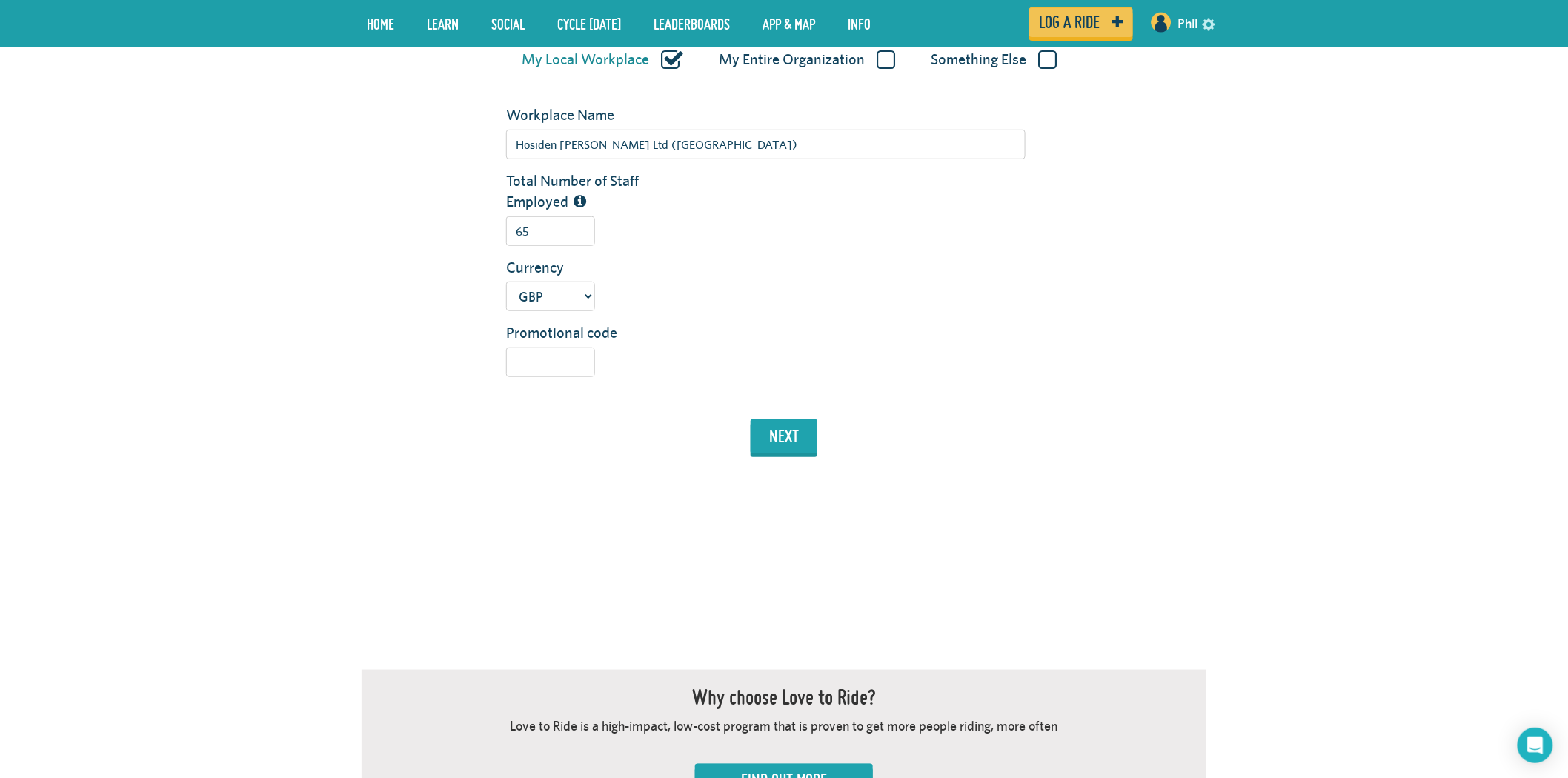
scroll to position [247, 0]
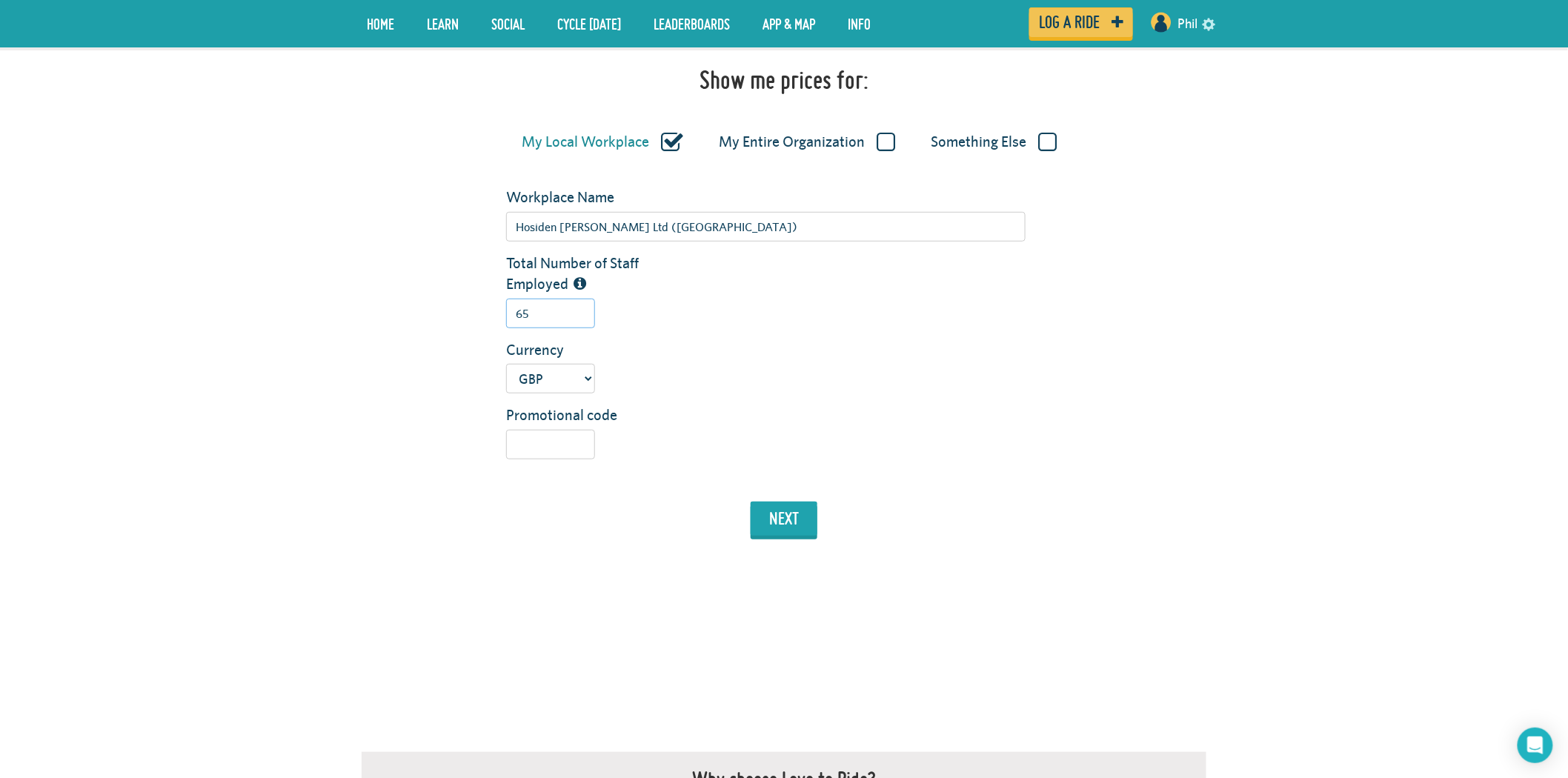
click at [562, 322] on input "65" at bounding box center [550, 314] width 89 height 30
drag, startPoint x: 547, startPoint y: 313, endPoint x: 506, endPoint y: 309, distance: 41.2
click at [507, 312] on input "65" at bounding box center [550, 314] width 89 height 30
type input "15"
click at [786, 524] on button "next" at bounding box center [784, 518] width 67 height 34
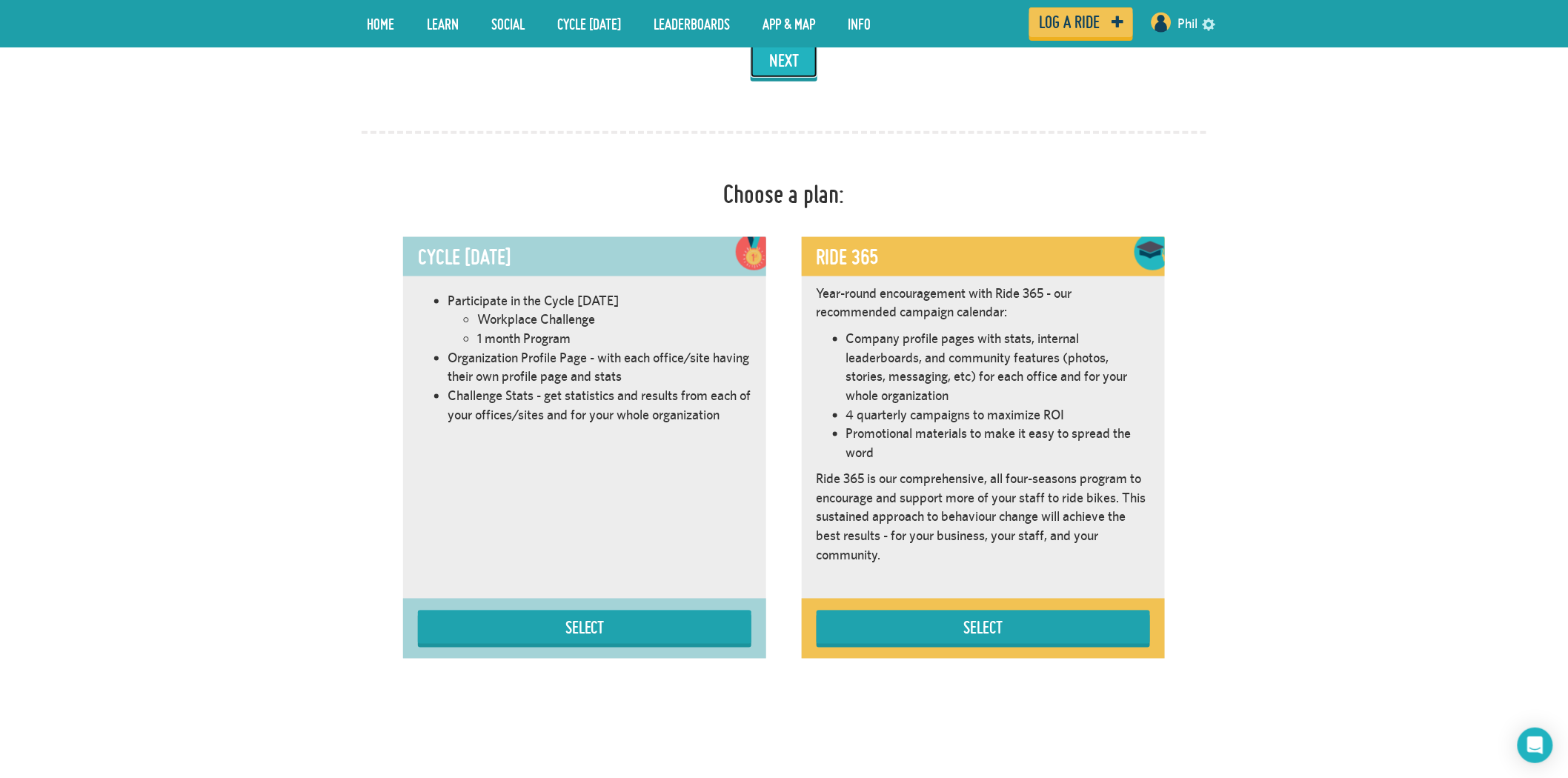
scroll to position [834, 0]
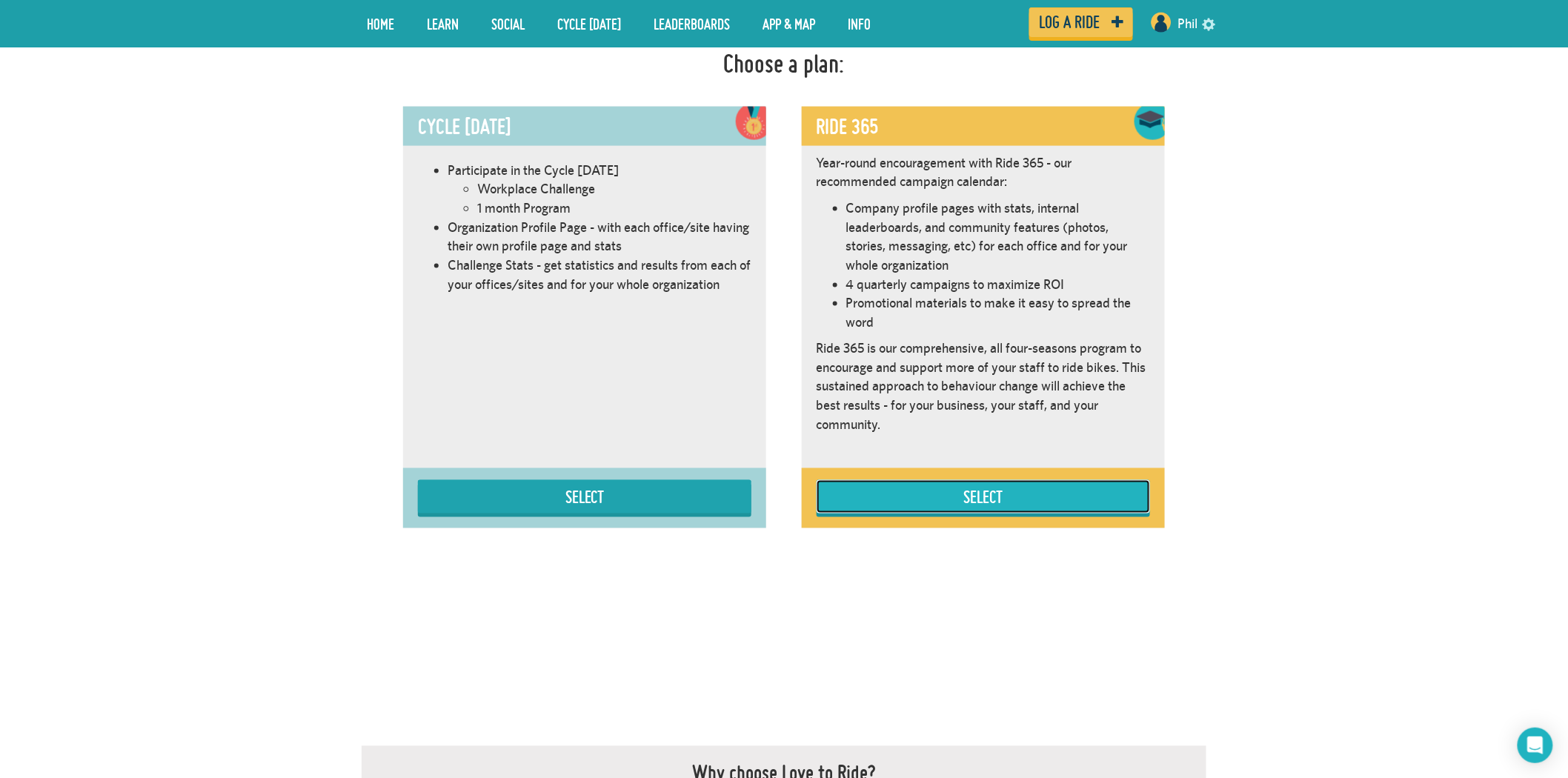
click at [952, 499] on button "Select" at bounding box center [982, 497] width 333 height 33
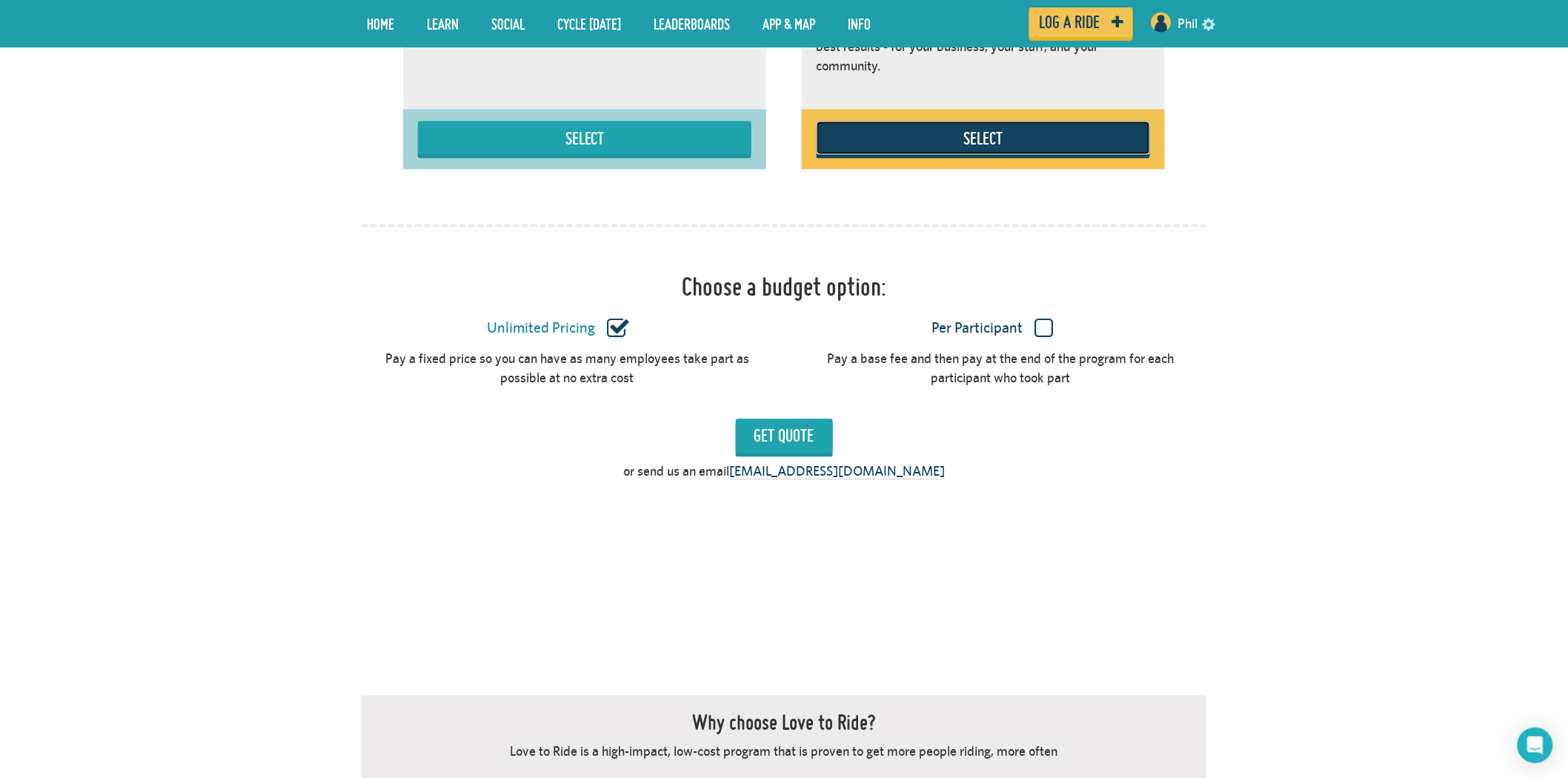
scroll to position [1170, 0]
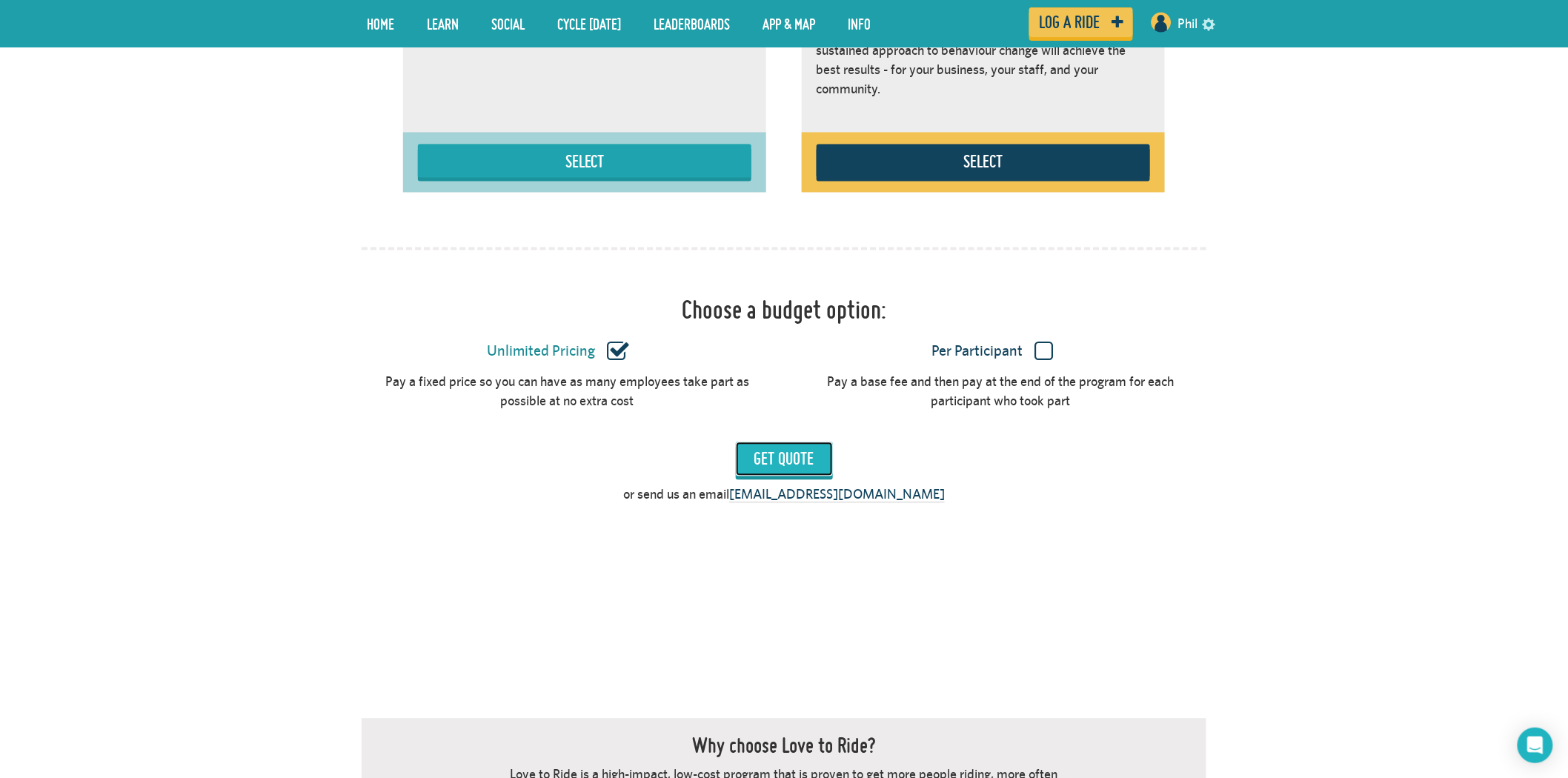
click at [805, 462] on input "Get Quote" at bounding box center [784, 459] width 97 height 34
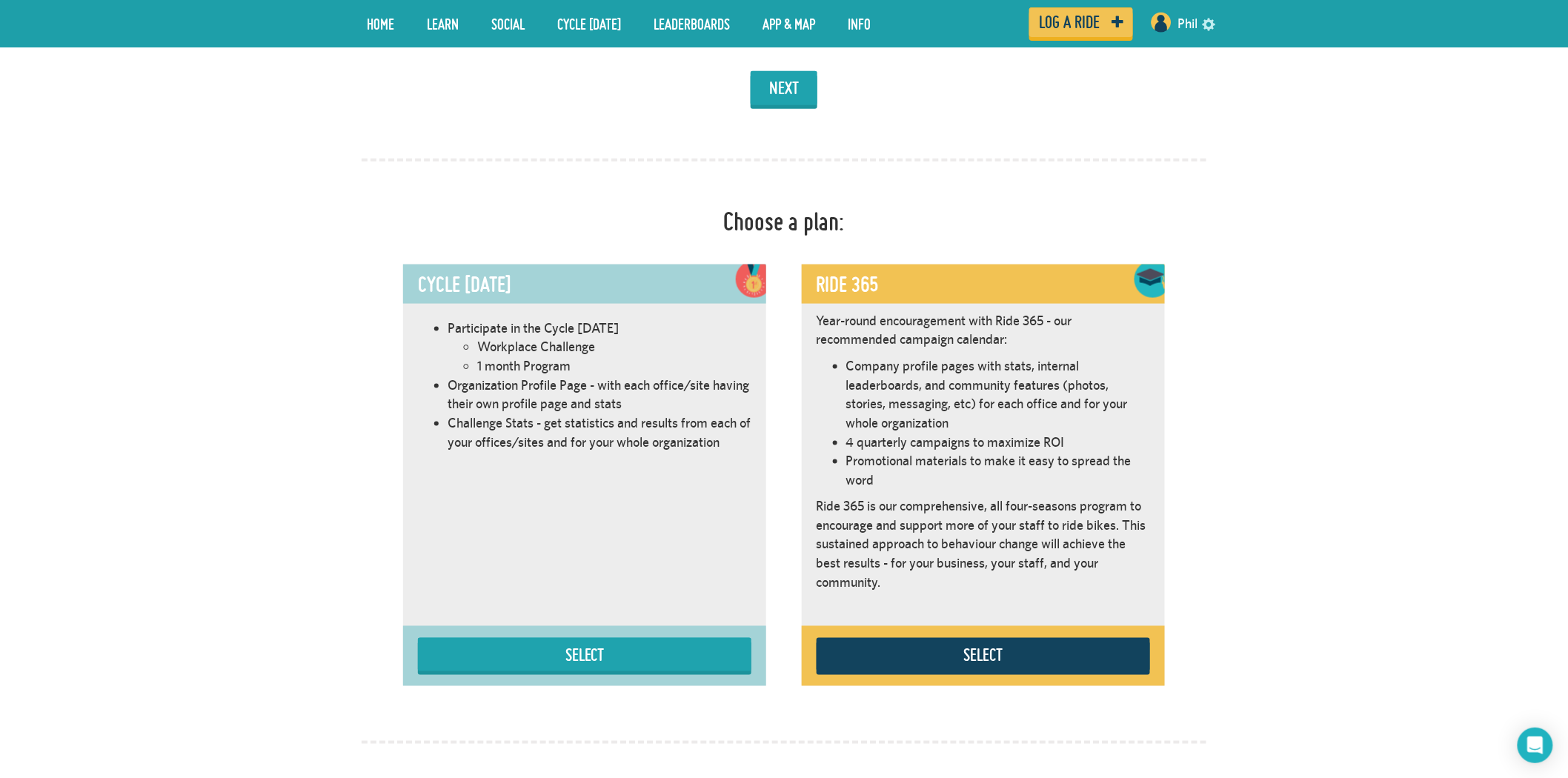
scroll to position [676, 0]
click at [643, 661] on button "Select" at bounding box center [584, 655] width 333 height 33
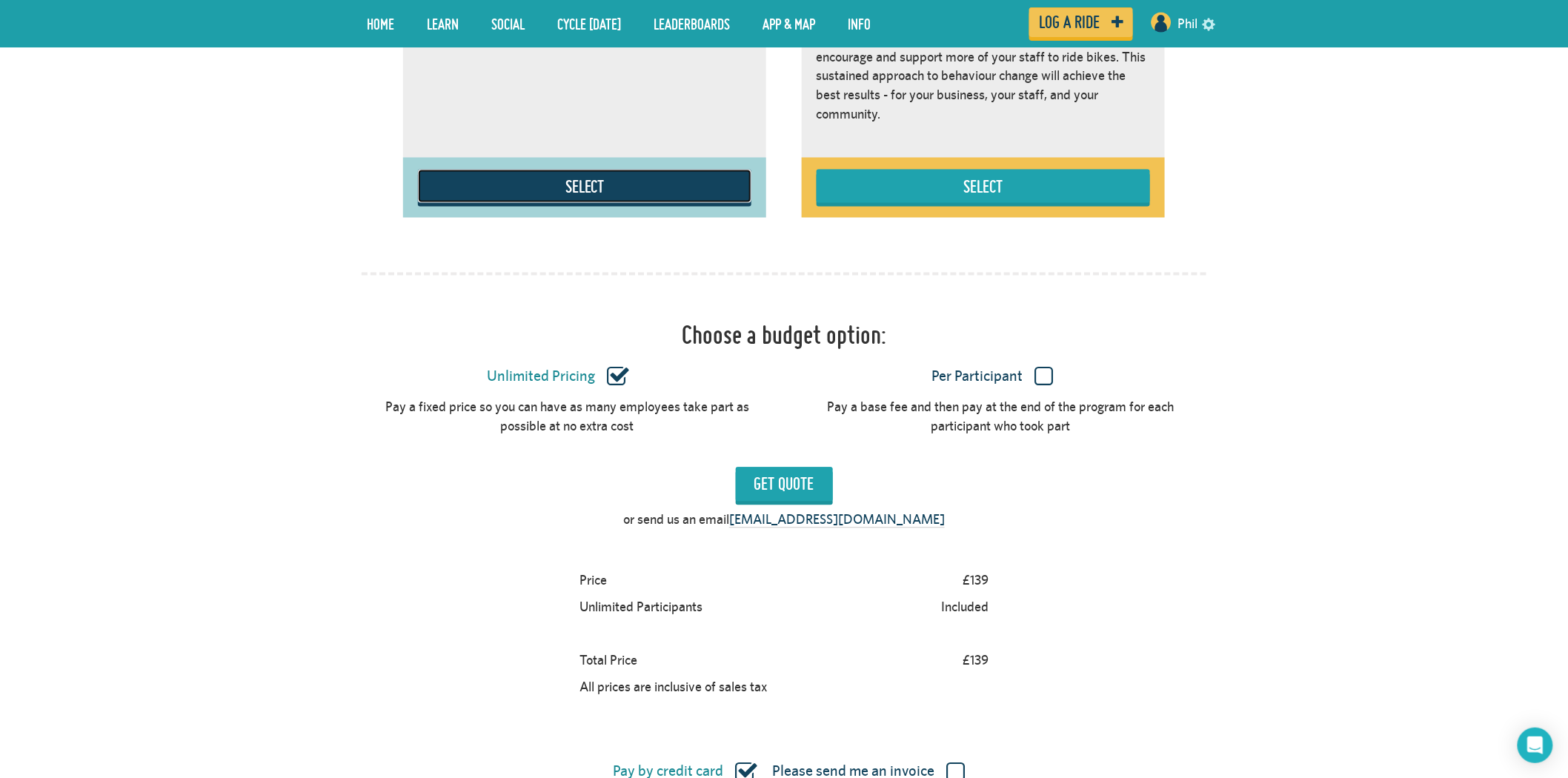
scroll to position [1170, 0]
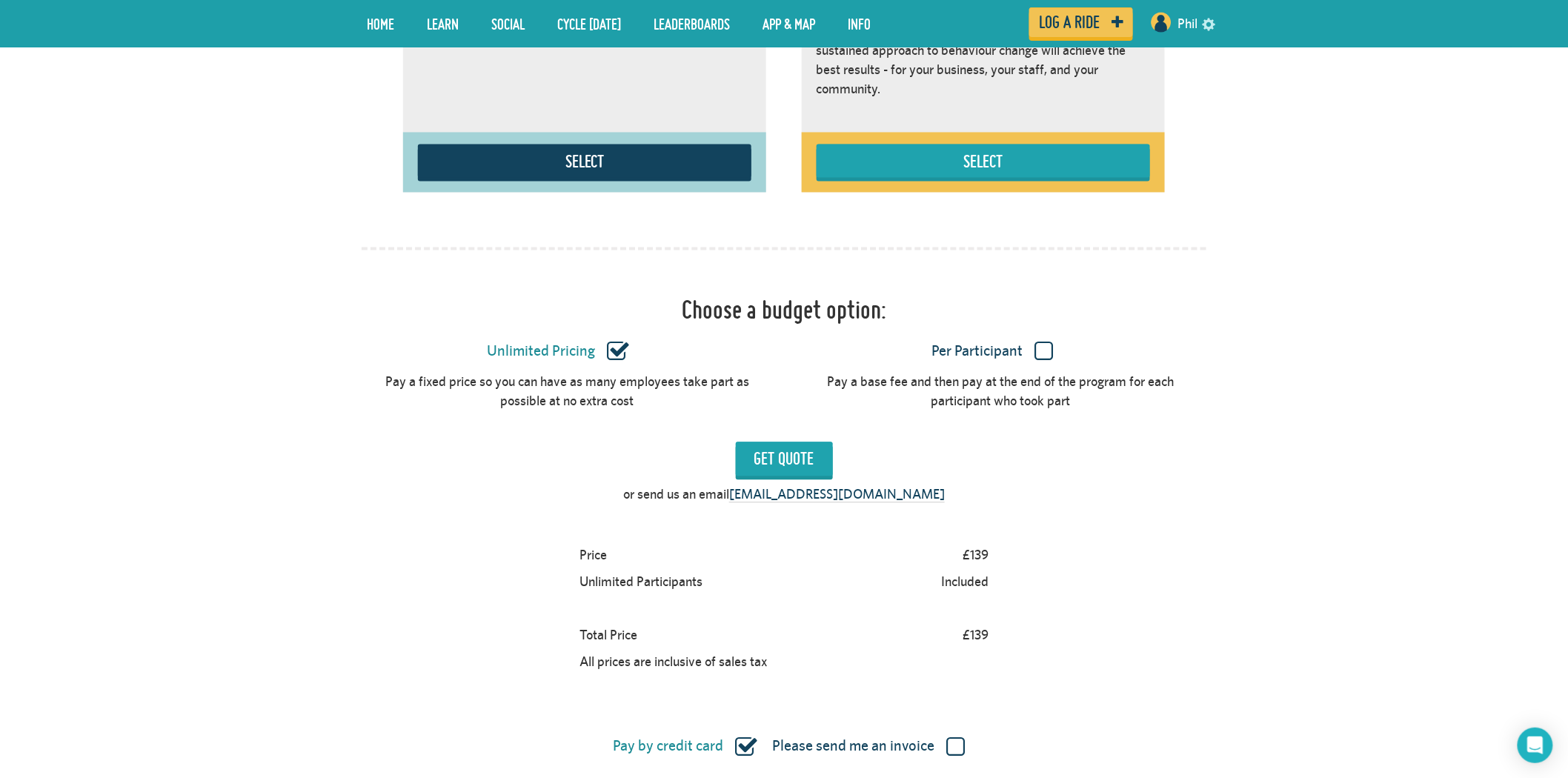
click at [1041, 353] on label "Per Participant" at bounding box center [993, 352] width 392 height 19
click at [0, 0] on input "Per Participant" at bounding box center [0, 0] width 0 height 0
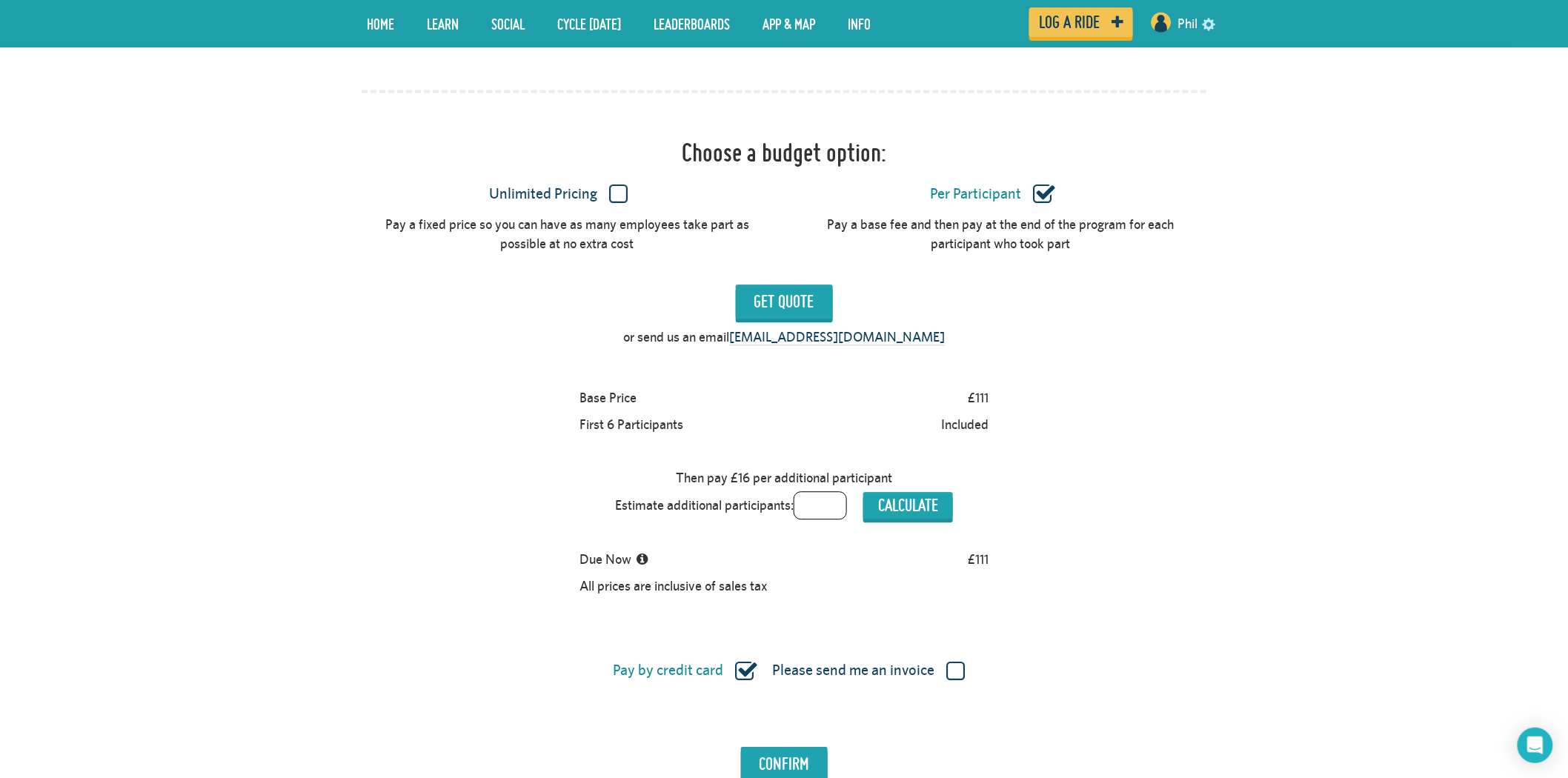
scroll to position [1334, 0]
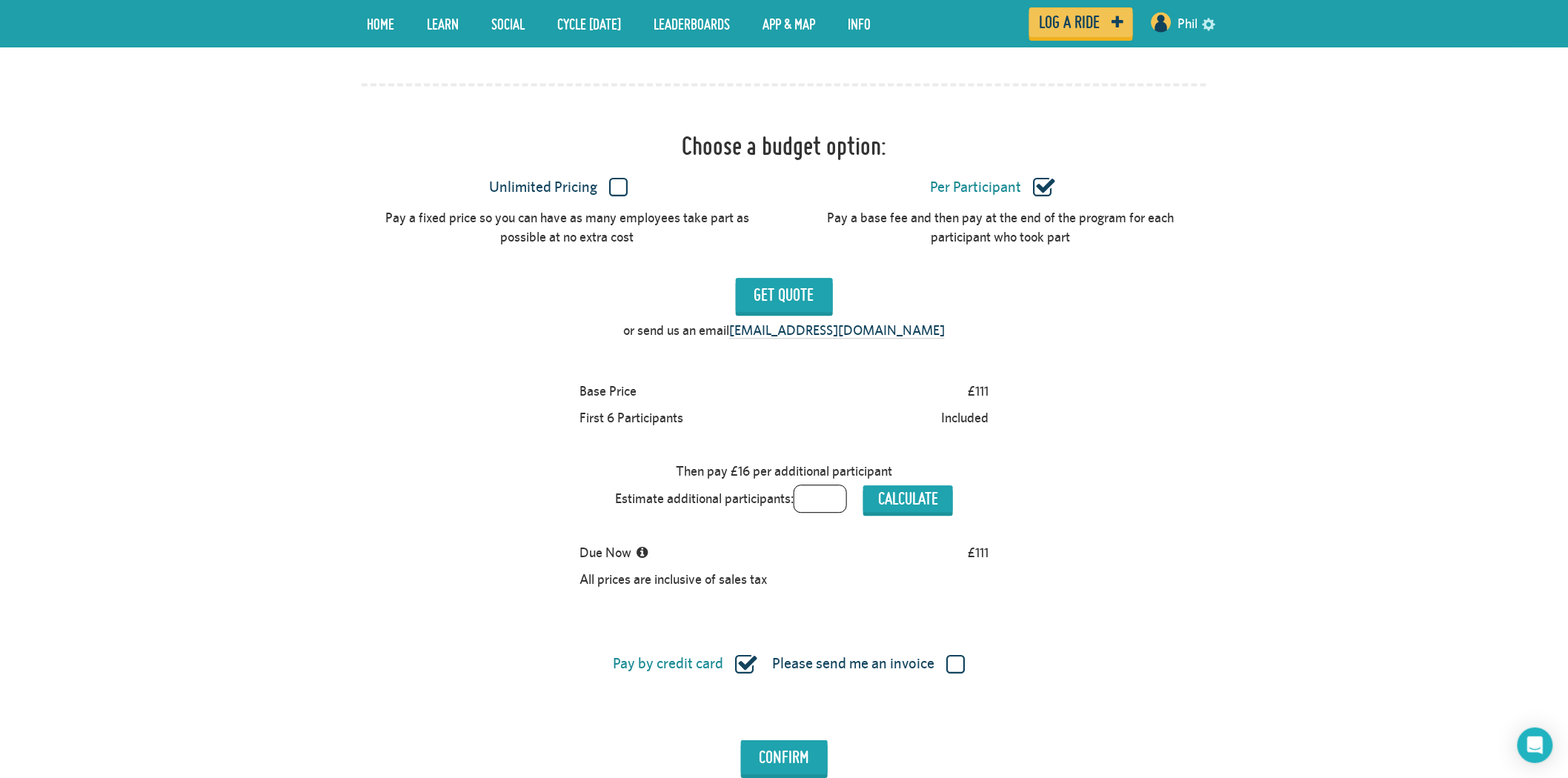
click at [618, 185] on label "Unlimited Pricing" at bounding box center [558, 187] width 392 height 19
click at [0, 0] on input "Unlimited Pricing" at bounding box center [0, 0] width 0 height 0
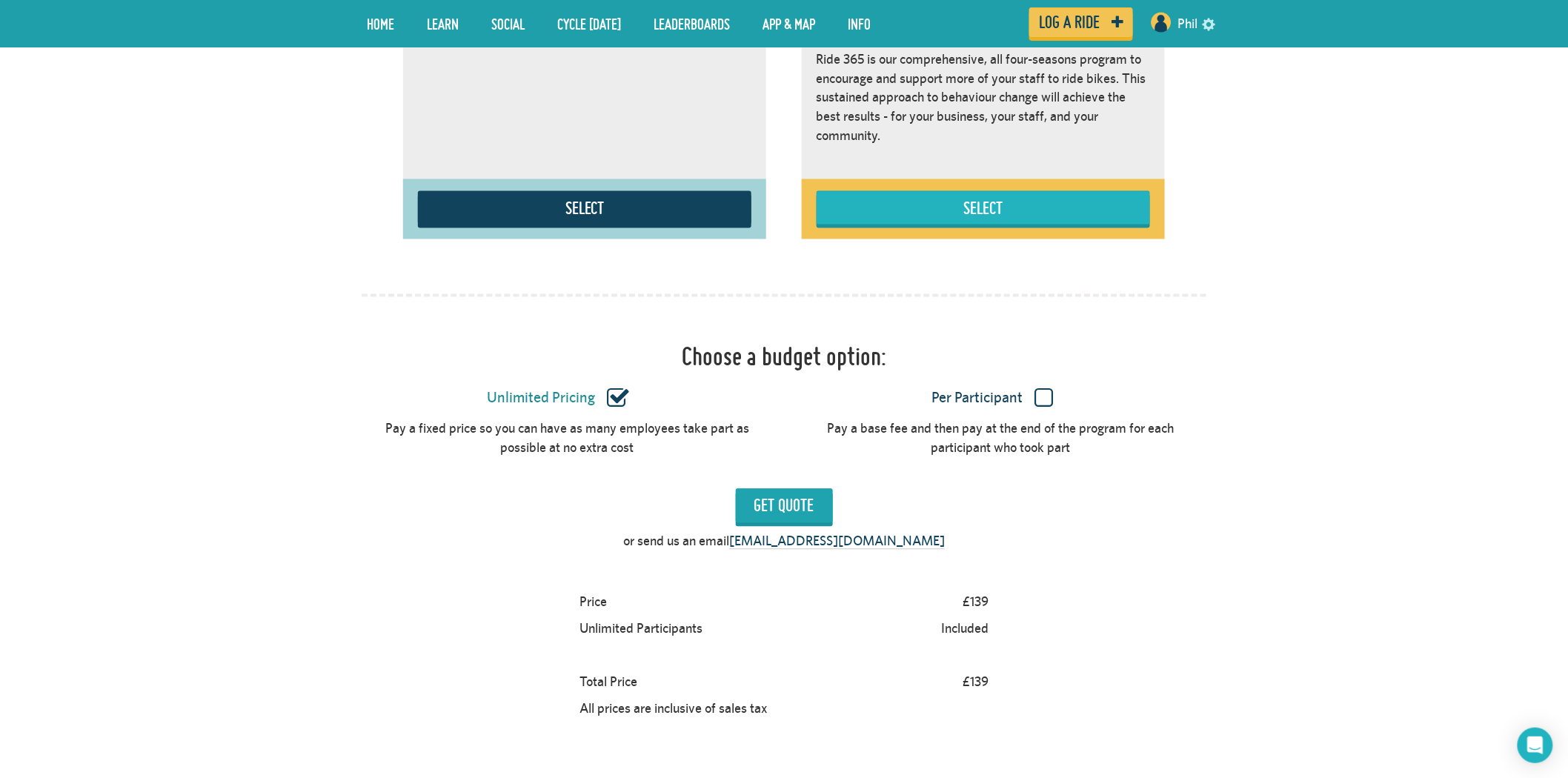
scroll to position [1170, 0]
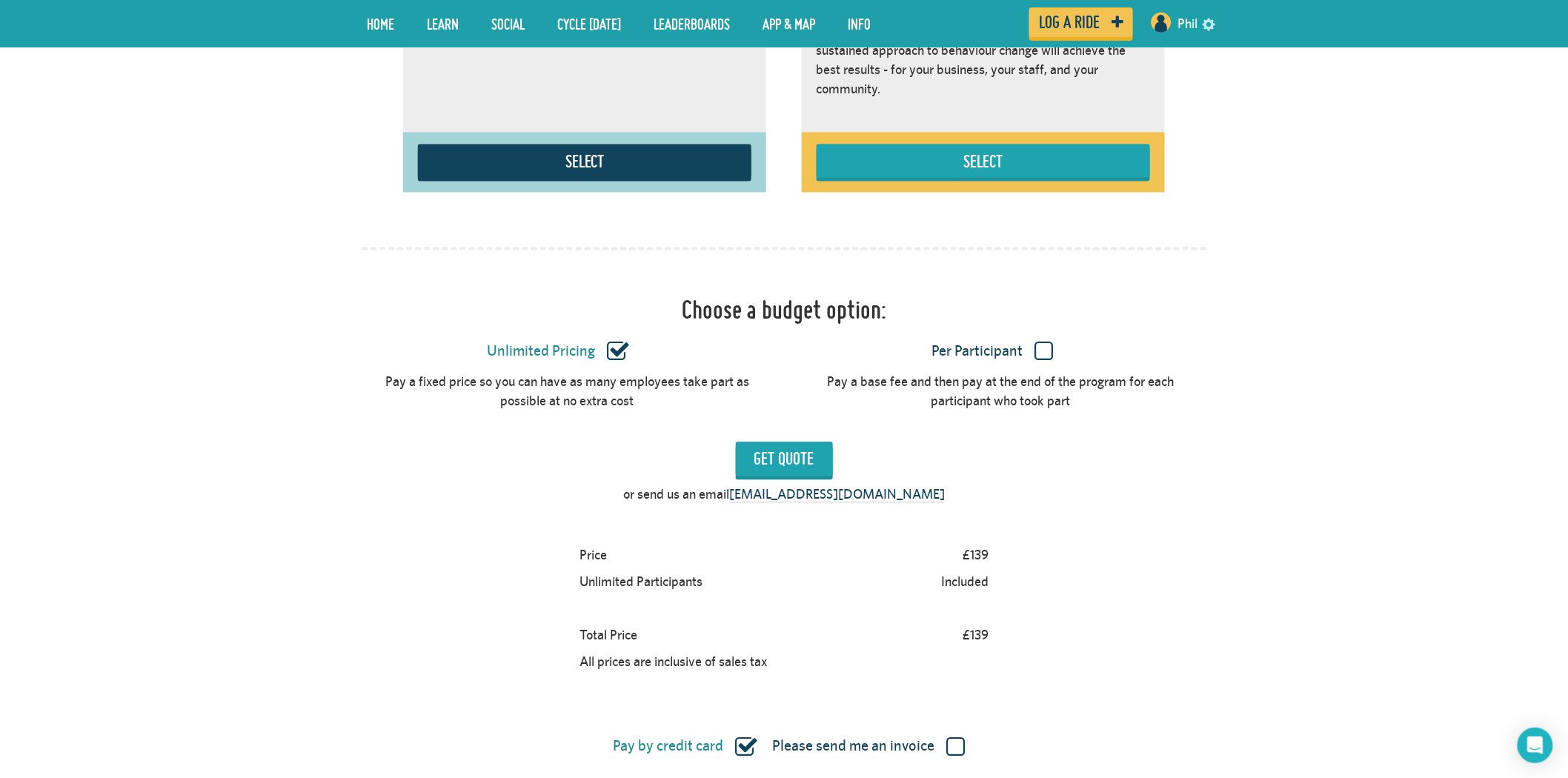
click at [1043, 350] on label "Per Participant" at bounding box center [993, 352] width 392 height 19
click at [0, 0] on input "Per Participant" at bounding box center [0, 0] width 0 height 0
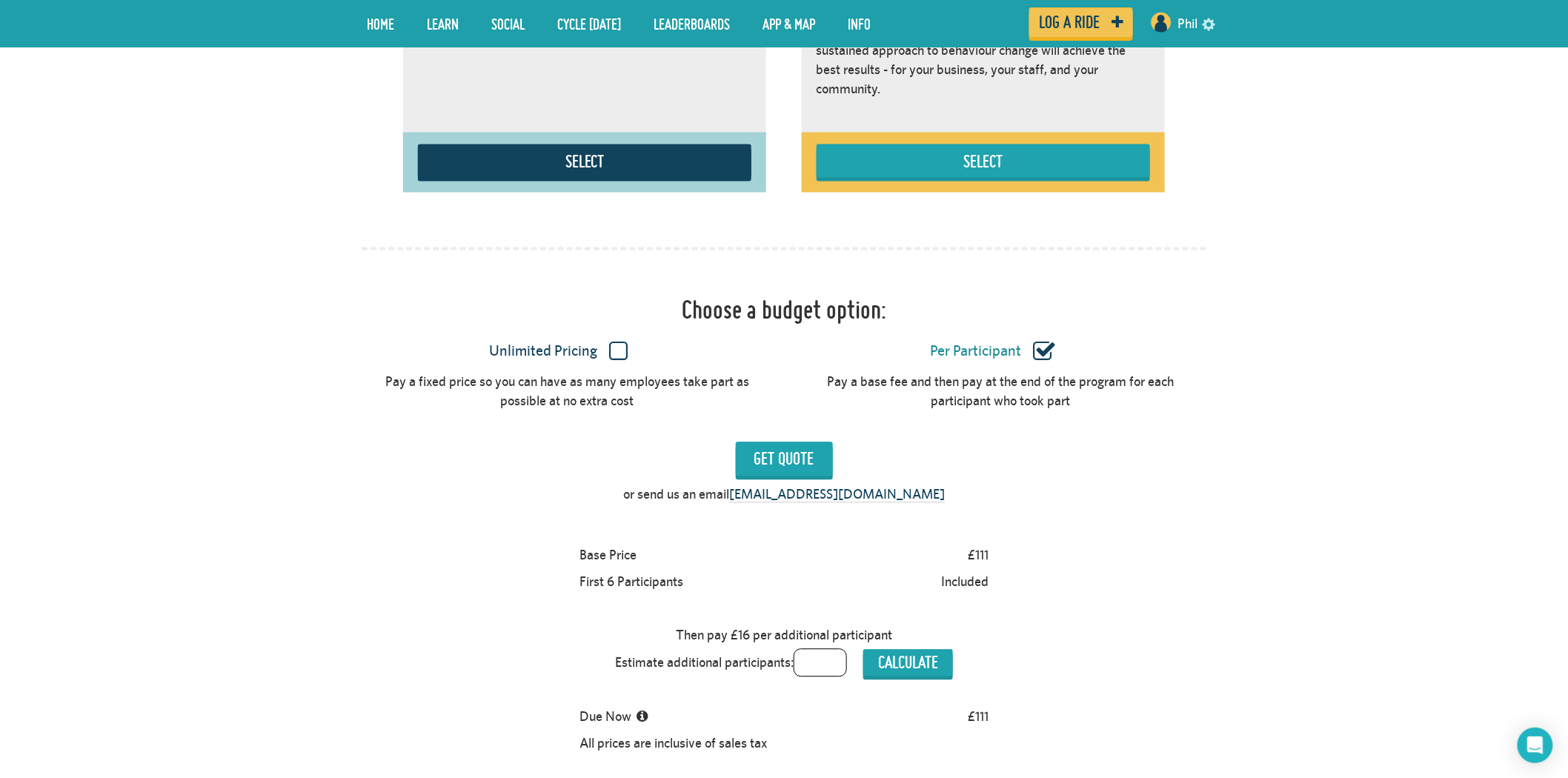
click at [623, 352] on label "Unlimited Pricing" at bounding box center [558, 352] width 392 height 19
click at [0, 0] on input "Unlimited Pricing" at bounding box center [0, 0] width 0 height 0
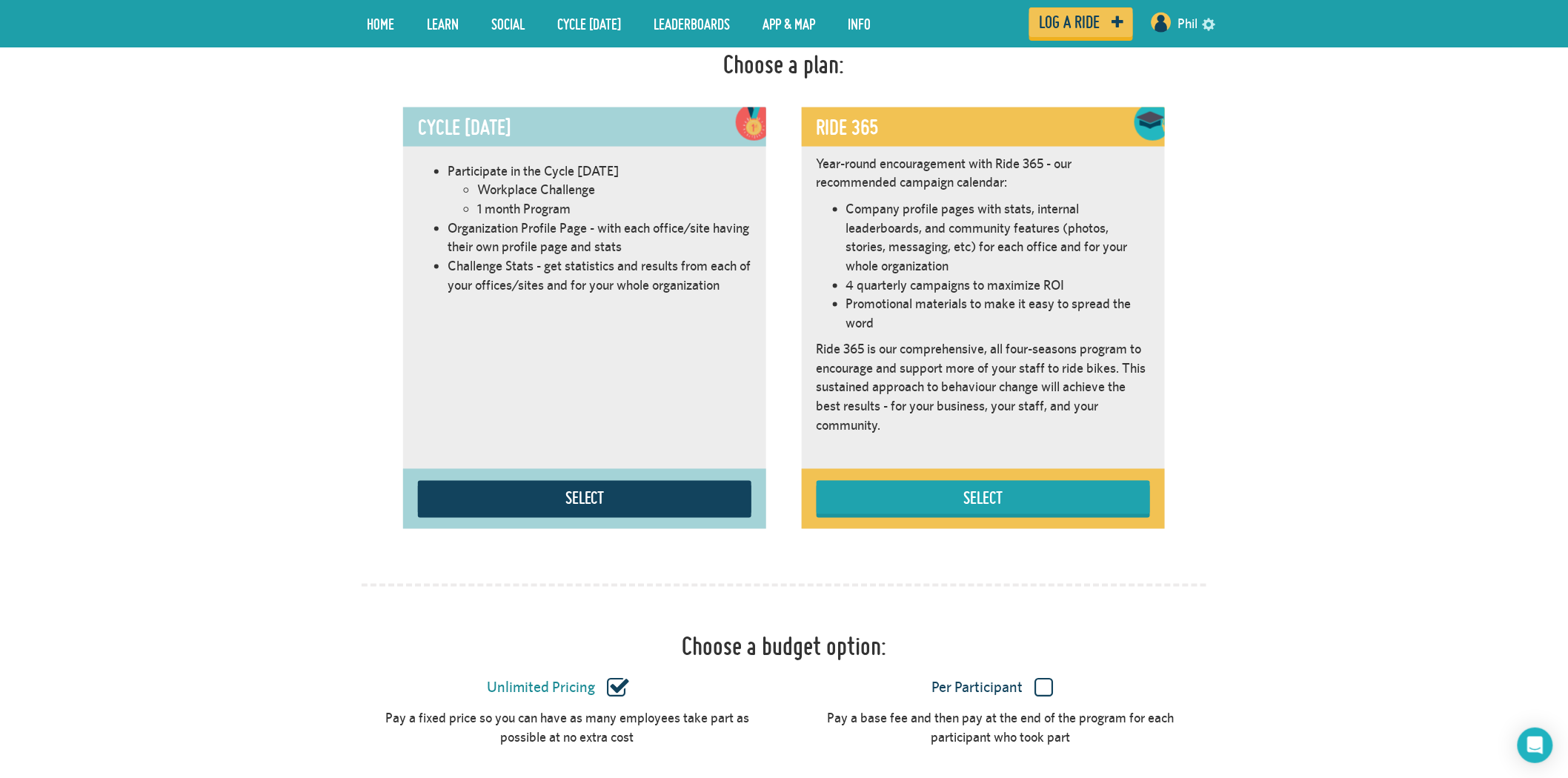
scroll to position [840, 0]
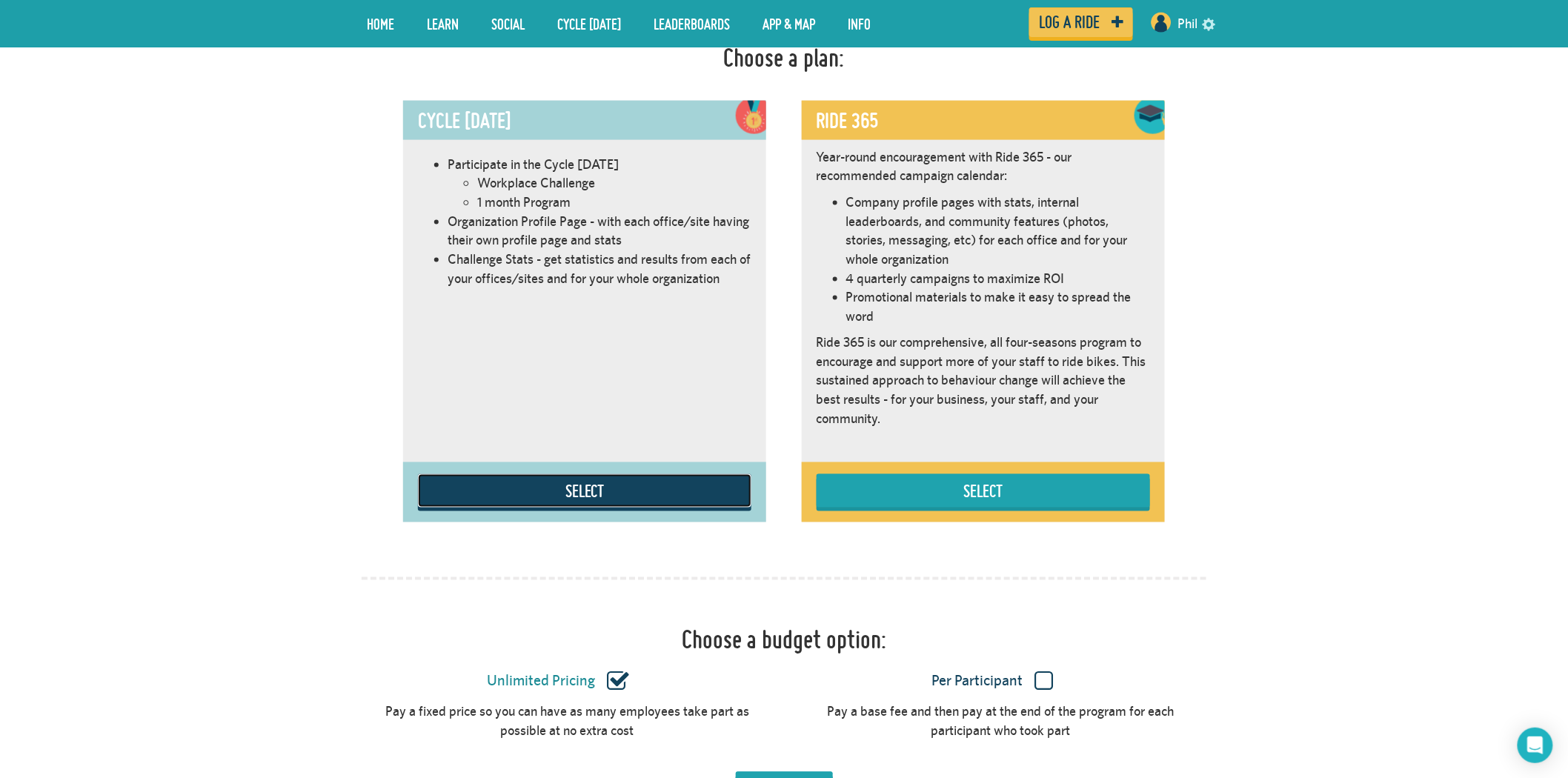
click at [673, 491] on button "Select" at bounding box center [584, 491] width 333 height 33
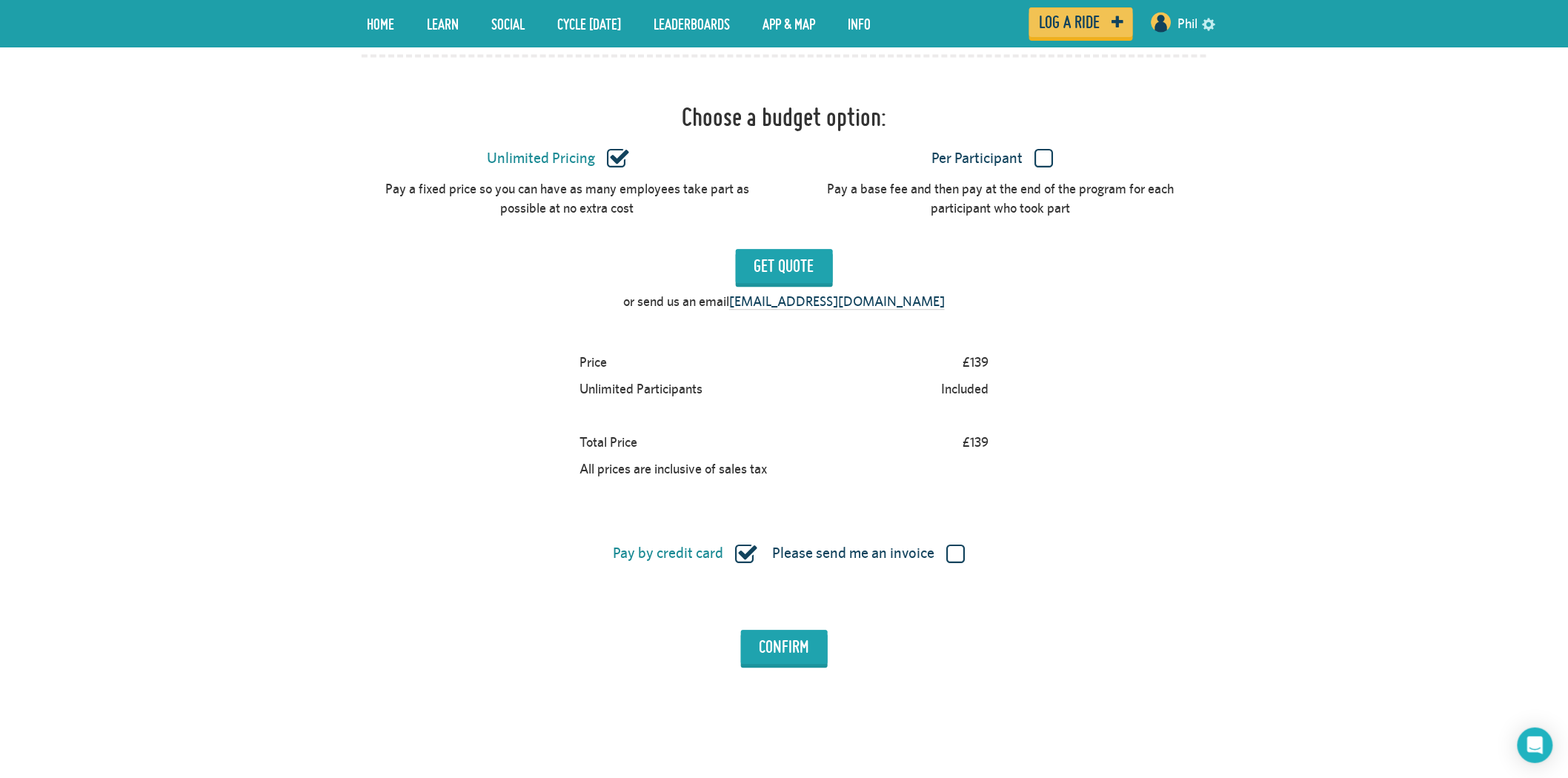
scroll to position [1334, 0]
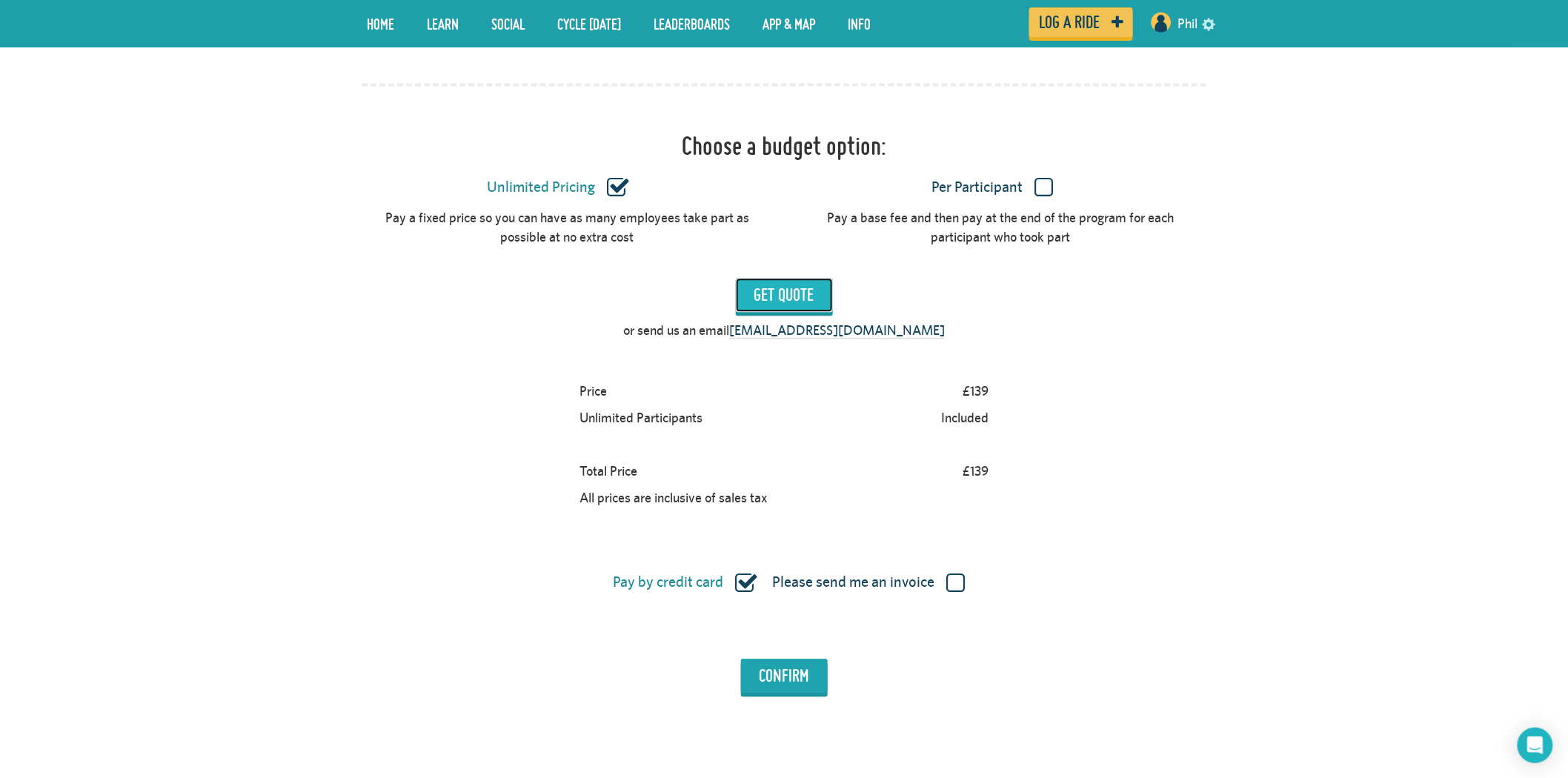
click at [796, 296] on input "Get Quote" at bounding box center [784, 294] width 97 height 34
